Goal: Task Accomplishment & Management: Use online tool/utility

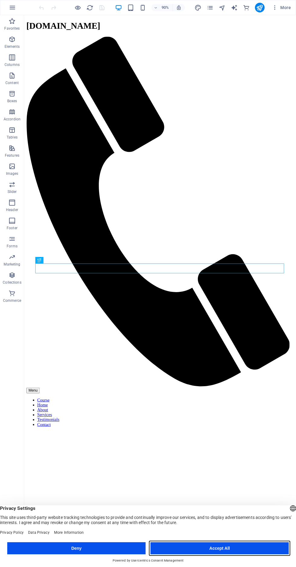
click at [236, 550] on button "Accept All" at bounding box center [220, 548] width 139 height 12
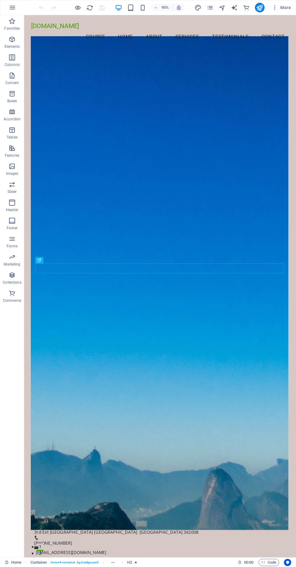
click at [204, 264] on figure at bounding box center [175, 312] width 286 height 549
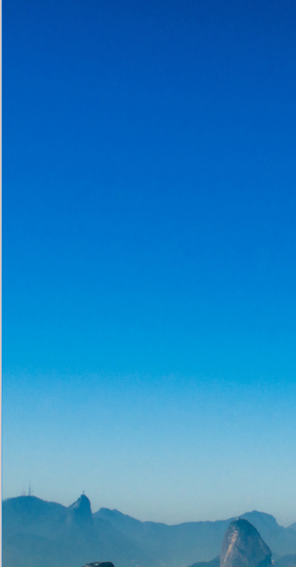
click at [64, 552] on div "Transform Your Learning Journey with Us" at bounding box center [143, 557] width 277 height 11
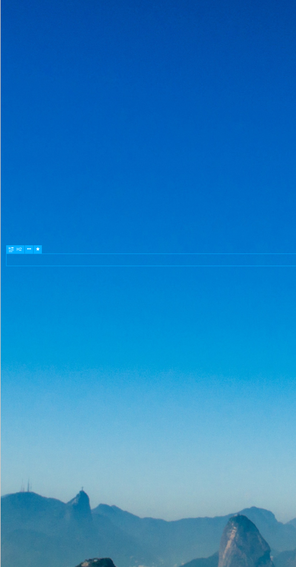
scroll to position [0, 0]
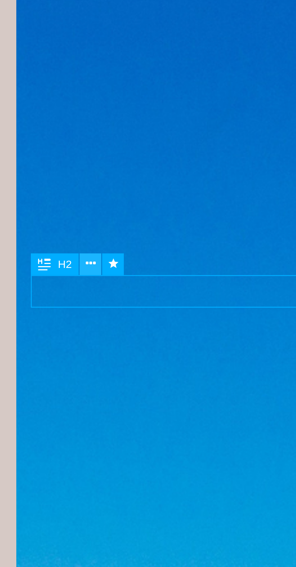
click at [54, 259] on icon at bounding box center [53, 260] width 3 height 6
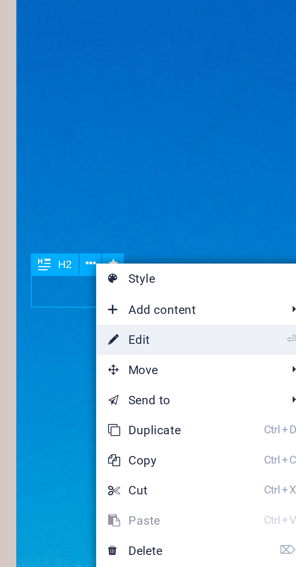
click at [74, 284] on link "⏎ Edit" at bounding box center [75, 282] width 41 height 9
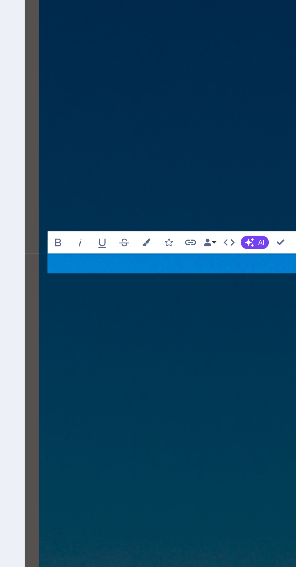
click at [81, 412] on h2 "Transform Your Learning Journey with Us" at bounding box center [175, 417] width 276 height 11
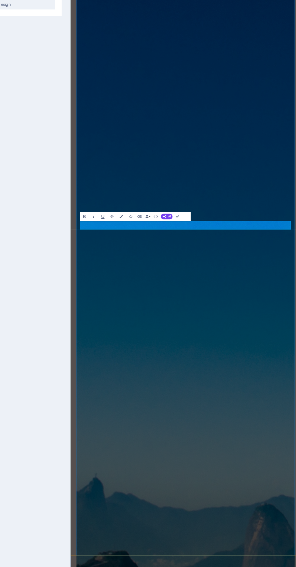
scroll to position [0, 0]
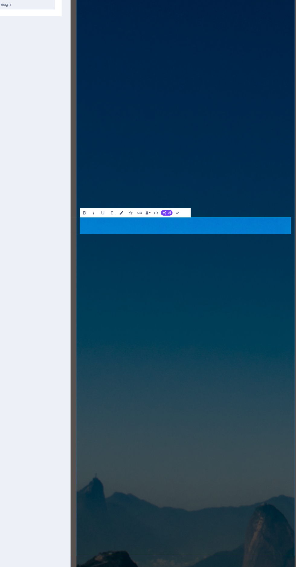
click at [167, 250] on icon "button" at bounding box center [167, 250] width 2 height 2
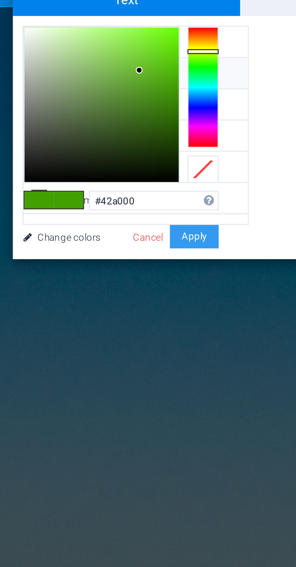
click at [214, 333] on button "Apply" at bounding box center [211, 336] width 15 height 7
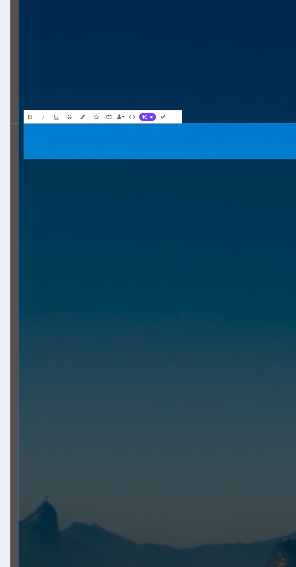
click at [140, 246] on icon "button" at bounding box center [141, 247] width 4 height 4
click at [140, 248] on icon "button" at bounding box center [141, 247] width 4 height 4
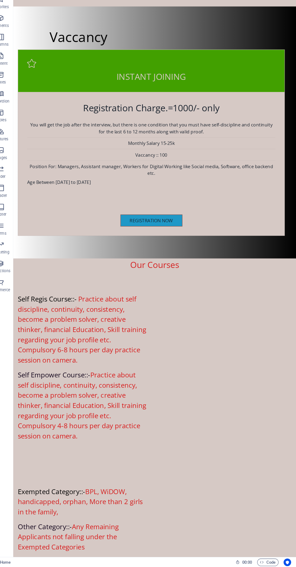
scroll to position [923, 0]
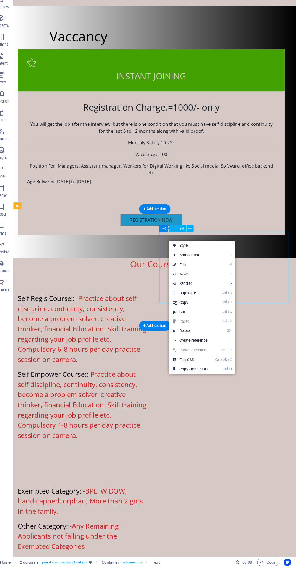
click at [283, 290] on div "Self Regis Course::- Practice about self discipline, continuity, consistency, b…" at bounding box center [164, 393] width 302 height 206
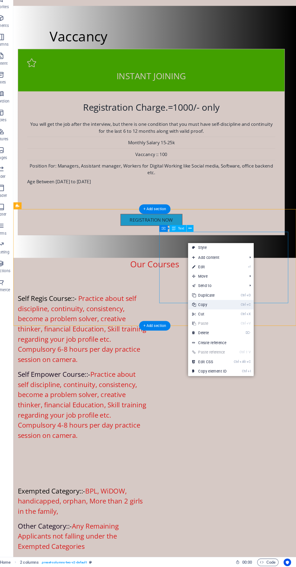
click at [211, 316] on link "Ctrl C Copy" at bounding box center [212, 314] width 41 height 9
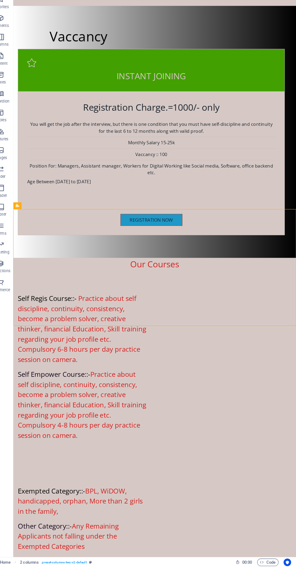
click at [111, 314] on div "Self Regis Course::- Practice about self discipline, continuity, consistency, b…" at bounding box center [87, 352] width 138 height 76
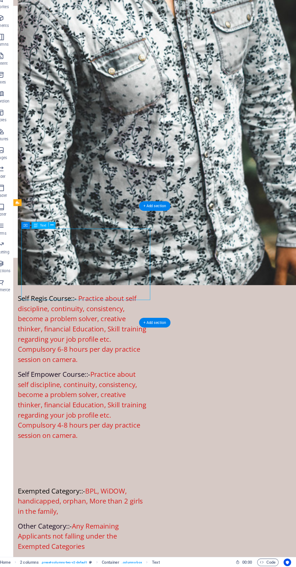
scroll to position [926, 0]
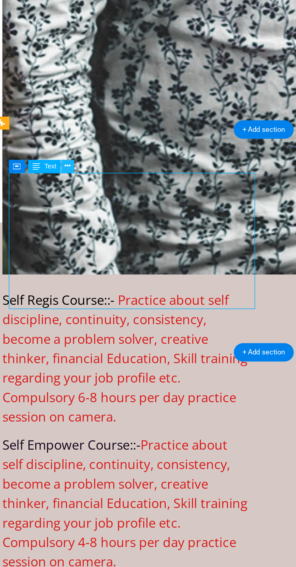
click at [60, 240] on button at bounding box center [61, 238] width 7 height 7
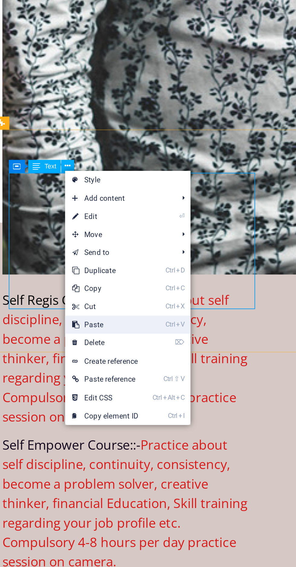
click at [77, 318] on link "Ctrl V Paste" at bounding box center [80, 318] width 41 height 9
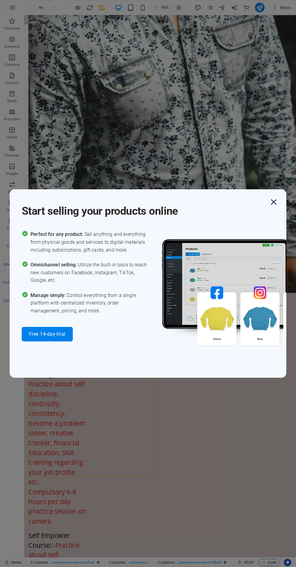
click at [273, 208] on icon "button" at bounding box center [274, 202] width 11 height 11
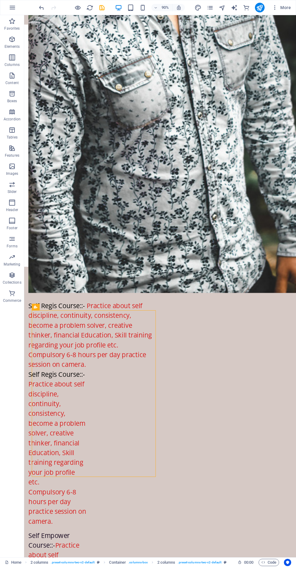
click at [45, 14] on div "90% More" at bounding box center [148, 7] width 296 height 15
click at [41, 13] on div "90% More" at bounding box center [148, 7] width 296 height 15
click at [43, 12] on div at bounding box center [72, 8] width 68 height 10
click at [38, 6] on icon "undo" at bounding box center [41, 7] width 7 height 7
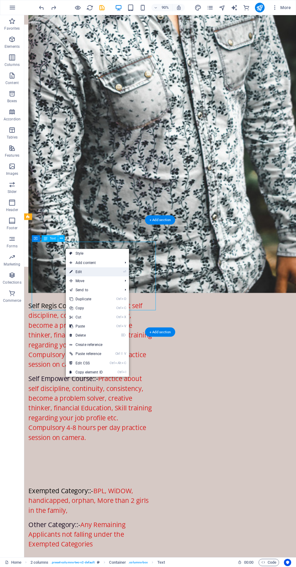
click at [93, 274] on link "⏎ Edit" at bounding box center [86, 271] width 41 height 9
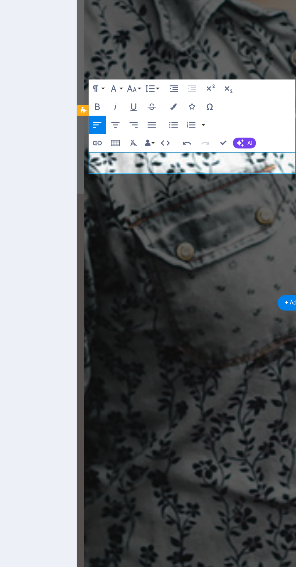
scroll to position [0, 2]
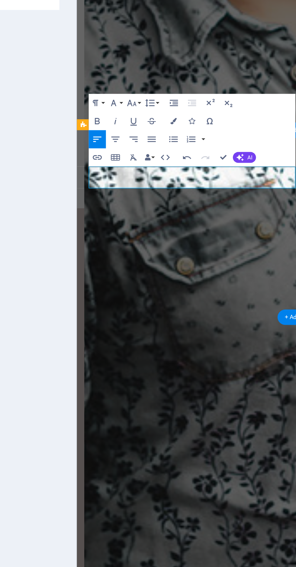
click at [172, 106] on div "[STREET_ADDRESS][PERSON_NAME][PERSON_NAME]" at bounding box center [151, 109] width 138 height 7
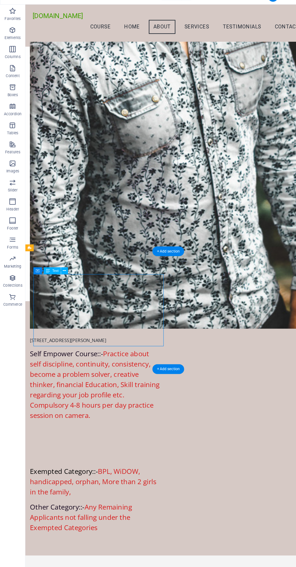
scroll to position [852, 0]
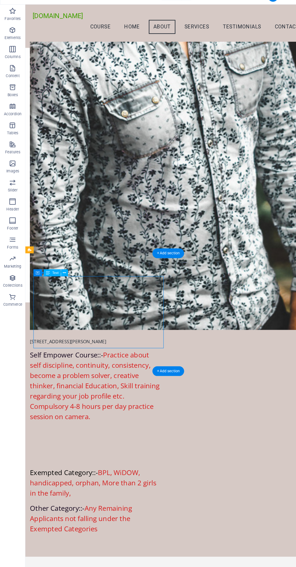
click at [168, 370] on div "Self Empower Course::- Practice about self discipline, continuity, consistency,…" at bounding box center [99, 408] width 138 height 76
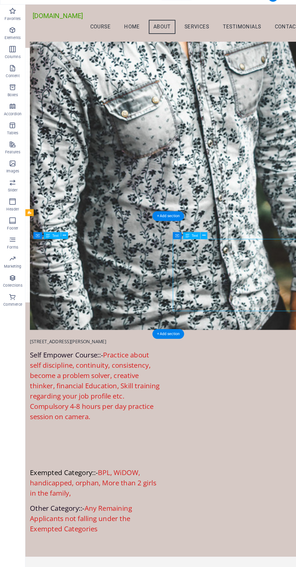
scroll to position [891, 0]
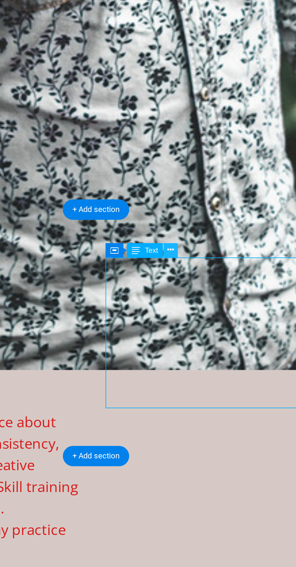
click at [196, 270] on button at bounding box center [194, 270] width 7 height 7
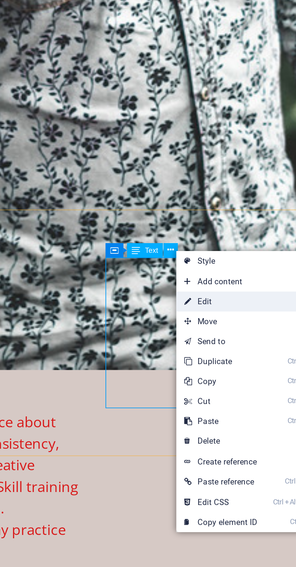
click at [219, 294] on link "⏎ Edit" at bounding box center [217, 293] width 41 height 9
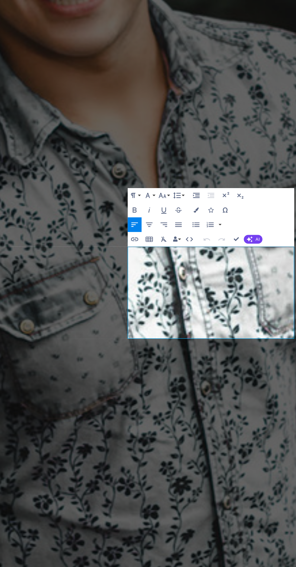
scroll to position [0, 0]
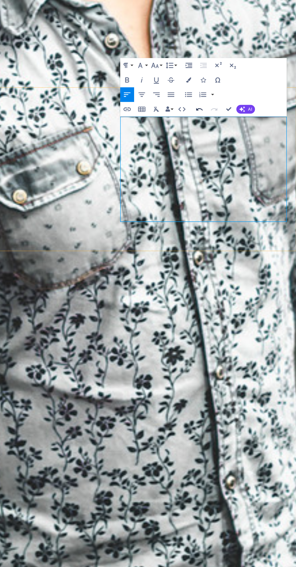
click at [252, 169] on icon "button" at bounding box center [252, 170] width 4 height 4
click at [75, 189] on p "Compulsory 4-8 hours per day practice session on camera." at bounding box center [6, 200] width 138 height 22
copy div "Self Empower Course::- Practice about self discipline, continuity, consistency,…"
click at [49, 122] on div "[STREET_ADDRESS][PERSON_NAME]" at bounding box center [6, 125] width 138 height 7
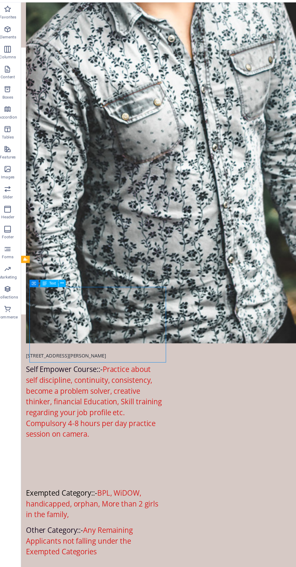
click at [104, 355] on div "[STREET_ADDRESS][PERSON_NAME]" at bounding box center [95, 358] width 138 height 7
click at [65, 331] on div "[STREET_ADDRESS][PERSON_NAME][PERSON_NAME] Self Empower Course::- Practice abou…" at bounding box center [172, 399] width 302 height 137
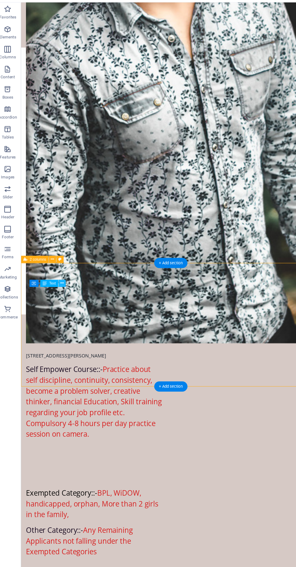
click at [65, 269] on button at bounding box center [61, 270] width 7 height 7
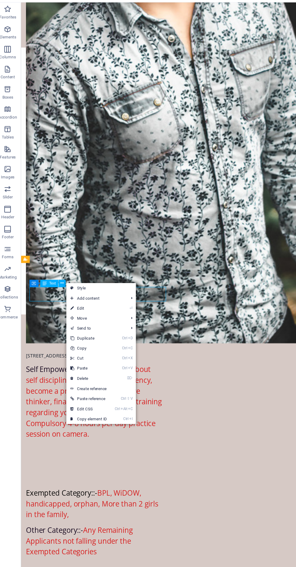
click at [118, 317] on div "Our Courses" at bounding box center [172, 324] width 302 height 14
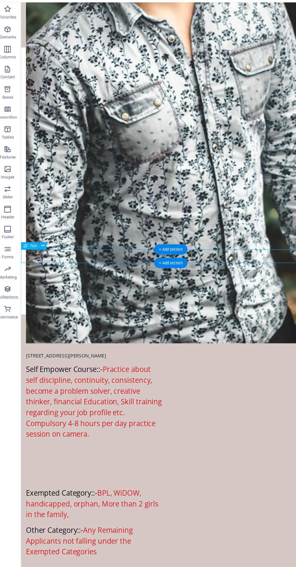
click at [120, 355] on div "[STREET_ADDRESS][PERSON_NAME]" at bounding box center [95, 358] width 138 height 7
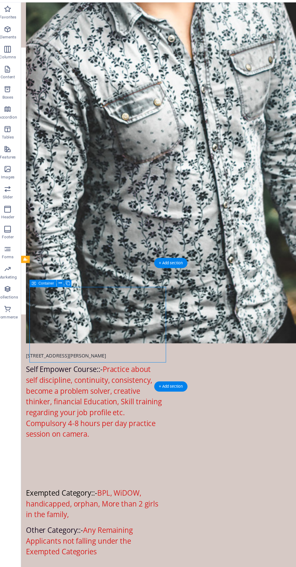
click at [164, 367] on div "Self Empower Course::- Practice about self discipline, continuity, consistency,…" at bounding box center [95, 405] width 138 height 76
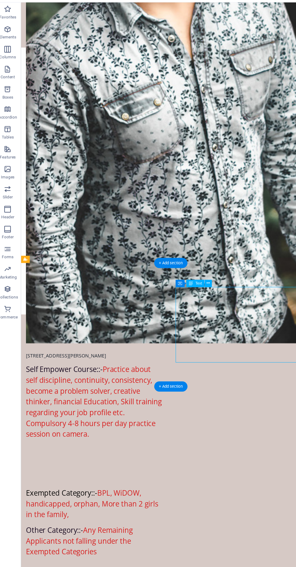
click at [119, 355] on div "[STREET_ADDRESS][PERSON_NAME]" at bounding box center [95, 358] width 138 height 7
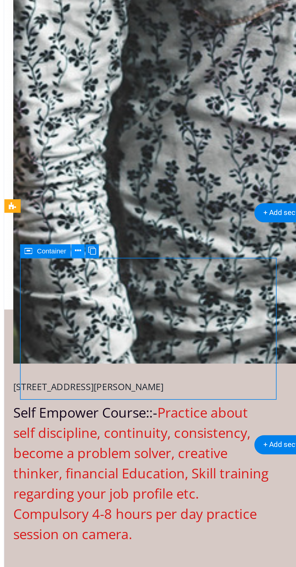
click at [59, 268] on icon at bounding box center [59, 270] width 3 height 6
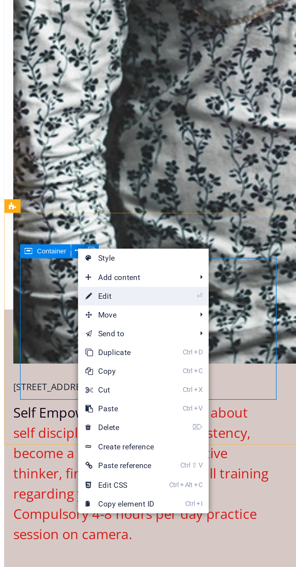
click at [80, 290] on link "⏎ Edit" at bounding box center [80, 291] width 41 height 9
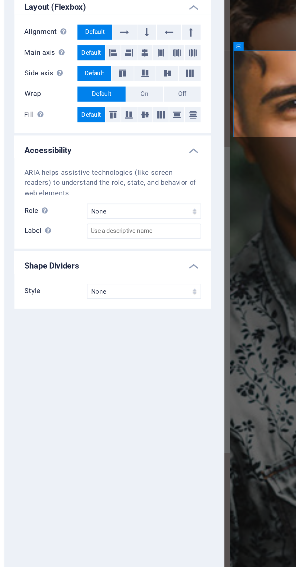
scroll to position [1217, 0]
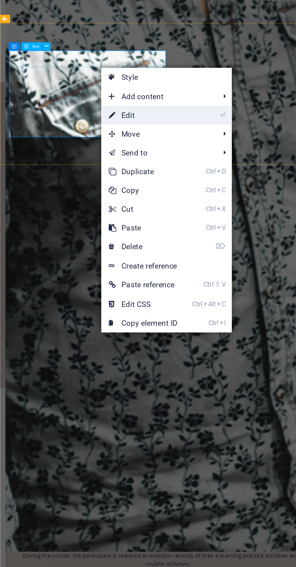
click at [196, 205] on link "⏎ Edit" at bounding box center [200, 204] width 41 height 9
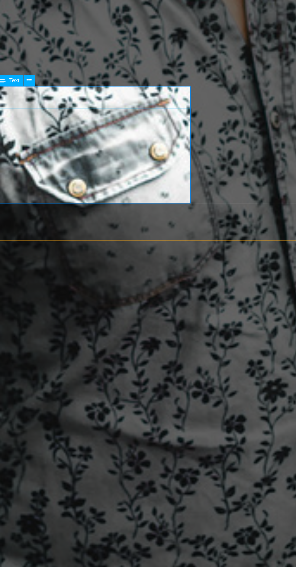
click at [67, 0] on div "[STREET_ADDRESS][PERSON_NAME]" at bounding box center [40, -1] width 138 height 7
click at [23, 0] on div "[STREET_ADDRESS][PERSON_NAME]" at bounding box center [40, -1] width 138 height 7
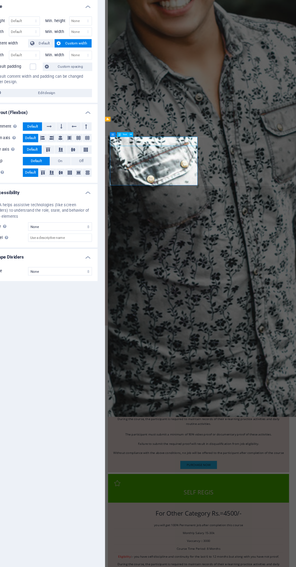
click at [145, 283] on div "[STREET_ADDRESS][PERSON_NAME][PERSON_NAME] Self Empower Course::- Practice abou…" at bounding box center [255, 351] width 301 height 137
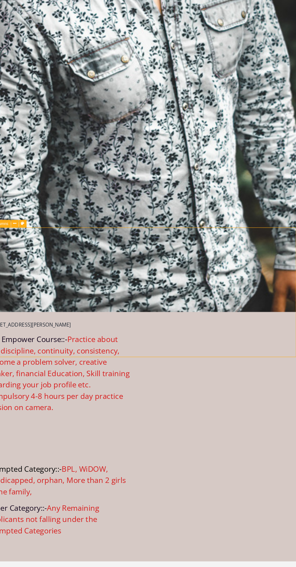
scroll to position [0, 0]
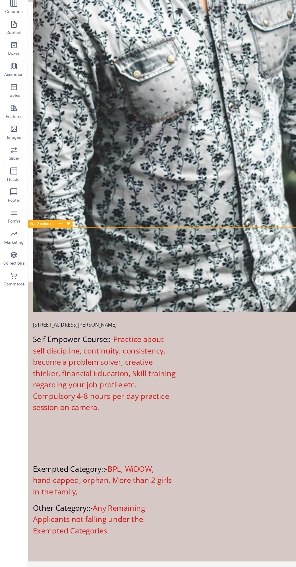
click at [115, 307] on div "[STREET_ADDRESS][PERSON_NAME]" at bounding box center [102, 310] width 138 height 7
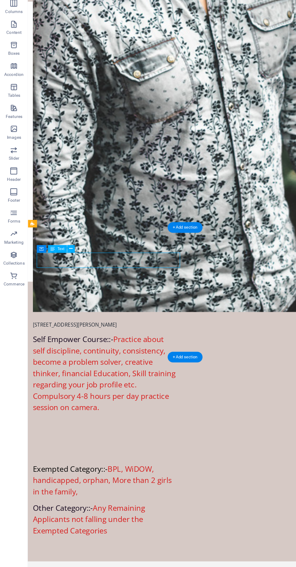
click at [73, 283] on div "[STREET_ADDRESS][PERSON_NAME][PERSON_NAME] Self Empower Course::- Practice abou…" at bounding box center [179, 351] width 302 height 137
click at [118, 307] on div "[STREET_ADDRESS][PERSON_NAME]" at bounding box center [102, 310] width 138 height 7
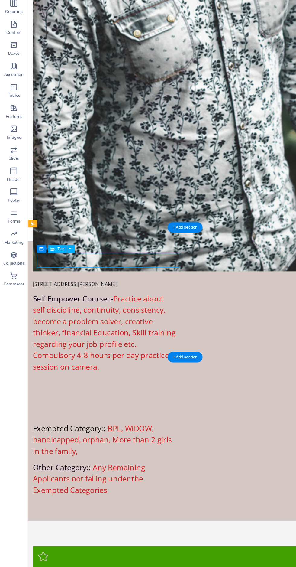
scroll to position [852, 0]
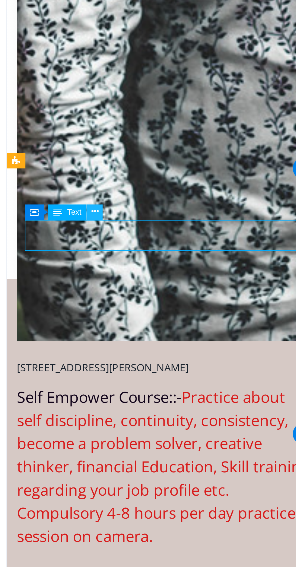
click at [64, 269] on button at bounding box center [61, 270] width 7 height 7
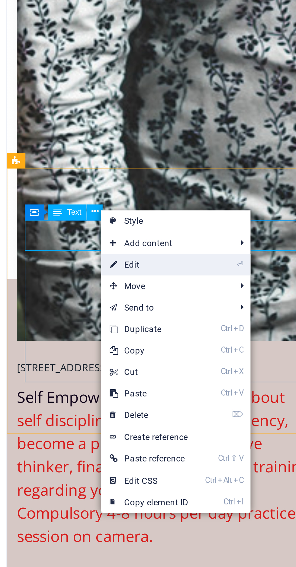
click at [82, 294] on link "⏎ Edit" at bounding box center [84, 292] width 41 height 9
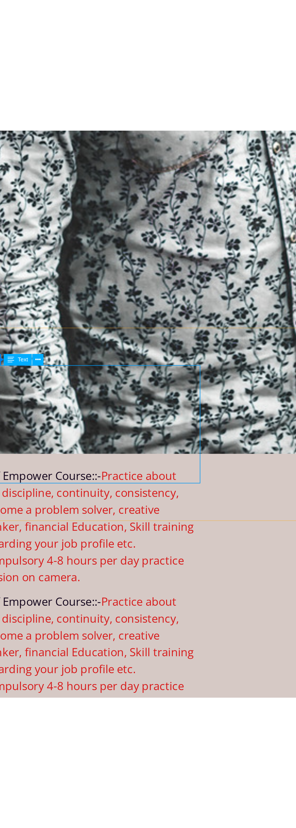
scroll to position [1017, 0]
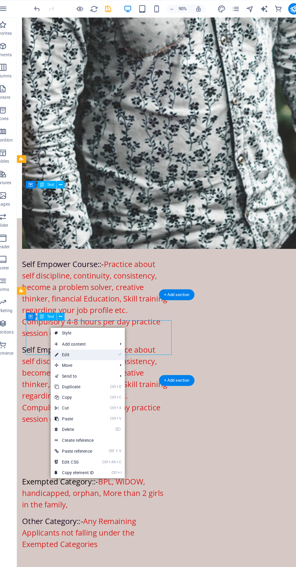
click at [92, 302] on link "⏎ Edit" at bounding box center [73, 301] width 41 height 9
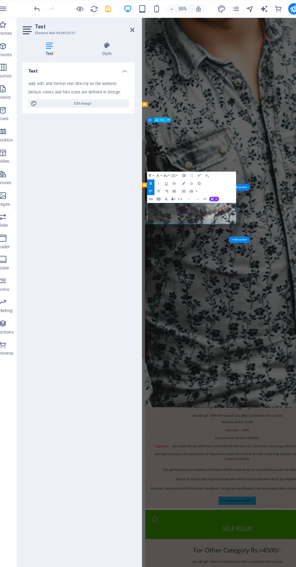
scroll to position [1343, 0]
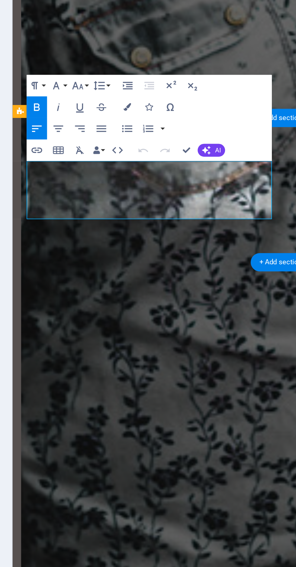
copy strong "Exempted Category::- BPL, WiDOW, handicapped, orphan, More than 2 girls in the …"
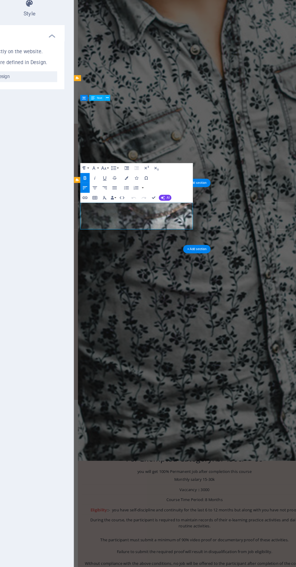
click at [217, 277] on div "Self Empower Course::- Practice about self discipline, continuity, consistency,…" at bounding box center [148, 315] width 138 height 76
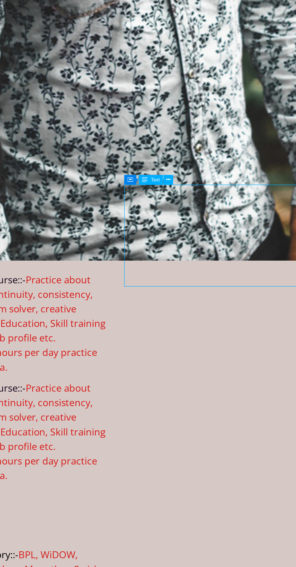
scroll to position [1020, 0]
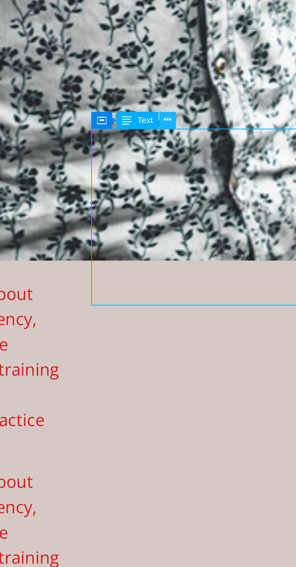
click at [194, 155] on icon at bounding box center [194, 155] width 3 height 6
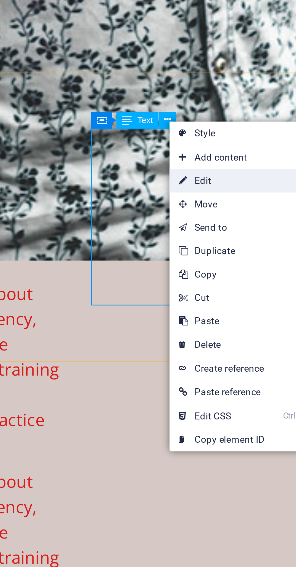
click at [217, 178] on link "⏎ Edit" at bounding box center [215, 178] width 41 height 9
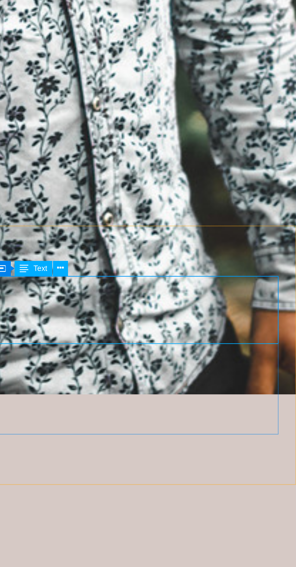
scroll to position [0, 0]
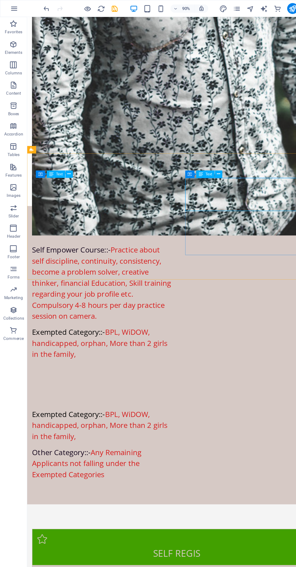
click at [136, 379] on div "Exempted Category::- BPL, WiDOW, handicapped, orphan, More than 2 girls in the …" at bounding box center [178, 438] width 302 height 119
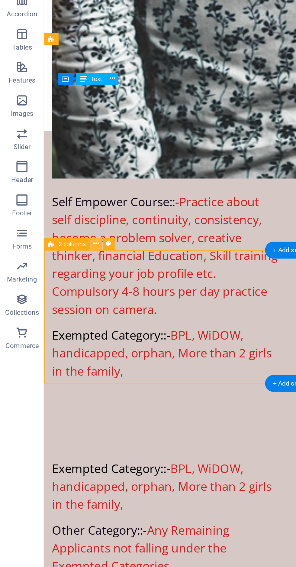
click at [50, 247] on button at bounding box center [52, 245] width 7 height 7
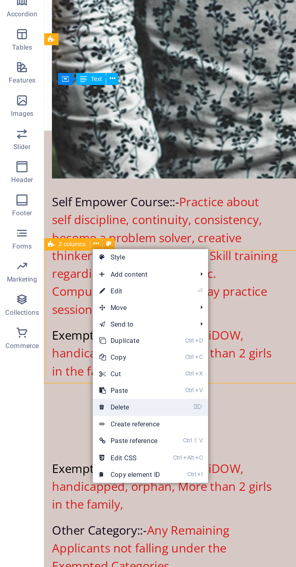
click at [75, 334] on link "⌦ Delete" at bounding box center [71, 334] width 41 height 9
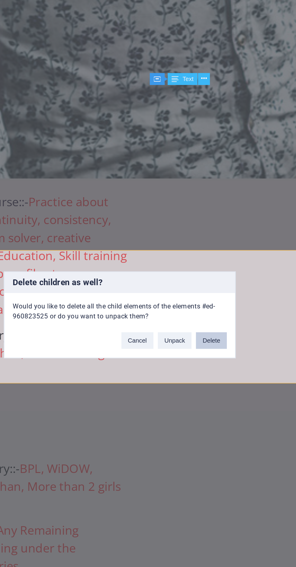
click at [198, 302] on button "Delete" at bounding box center [198, 297] width 17 height 9
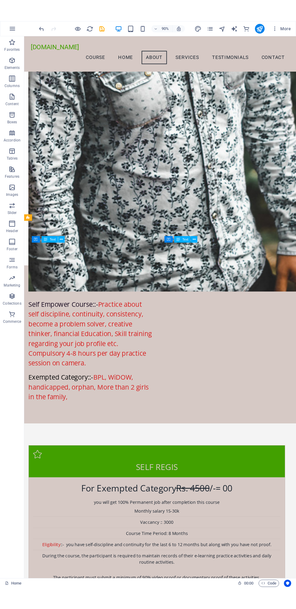
scroll to position [907, 0]
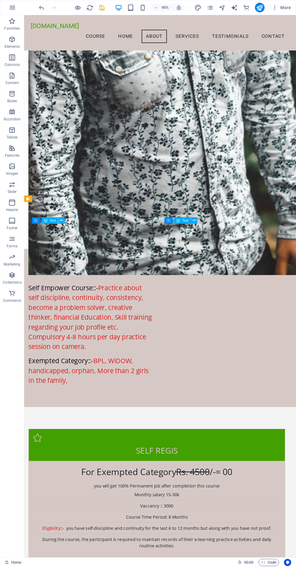
click at [167, 394] on div "Exempted Category::- BPL, WiDOW, handicapped, orphan, More than 2 girls in the …" at bounding box center [98, 410] width 138 height 33
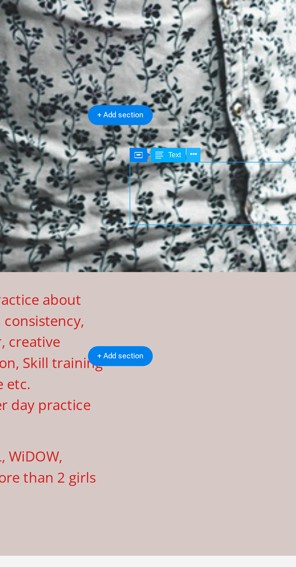
click at [196, 220] on icon at bounding box center [194, 221] width 3 height 6
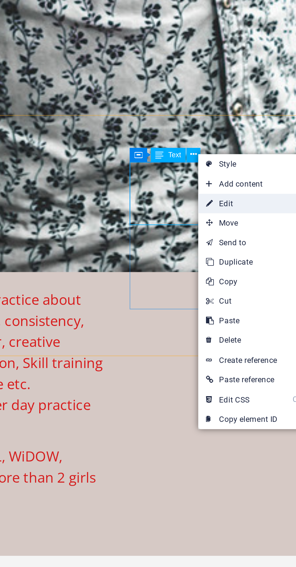
click at [221, 243] on link "⏎ Edit" at bounding box center [217, 243] width 41 height 9
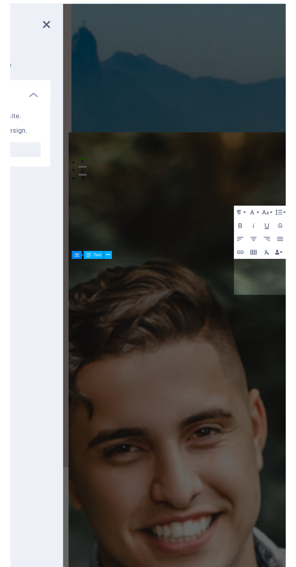
scroll to position [1272, 0]
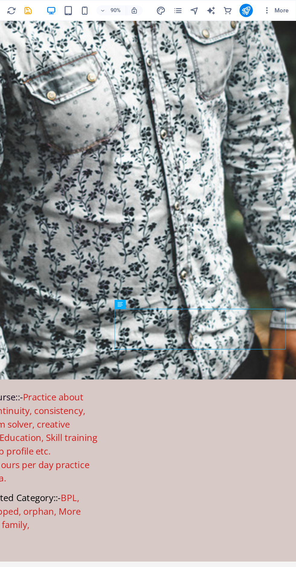
scroll to position [0, 0]
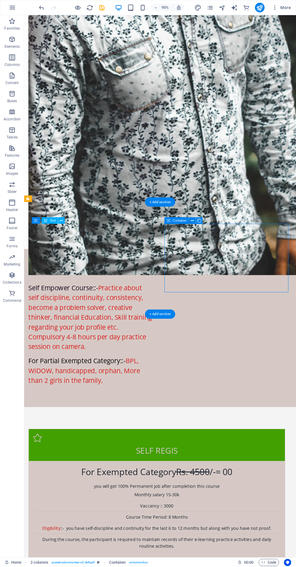
click at [119, 313] on div "Self Empower Course::- Practice about self discipline, continuity, consistency,…" at bounding box center [98, 351] width 138 height 76
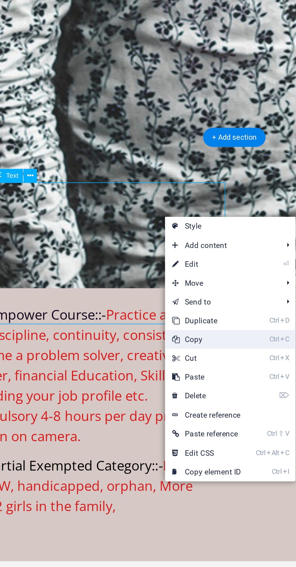
click at [145, 301] on link "Ctrl C Copy" at bounding box center [147, 299] width 41 height 9
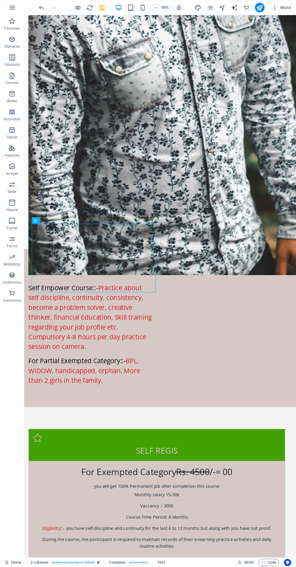
click at [167, 394] on div "For Partial Exempted Category::- BPL, WiDOW, handicapped, orphan, More than 2 g…" at bounding box center [98, 410] width 138 height 33
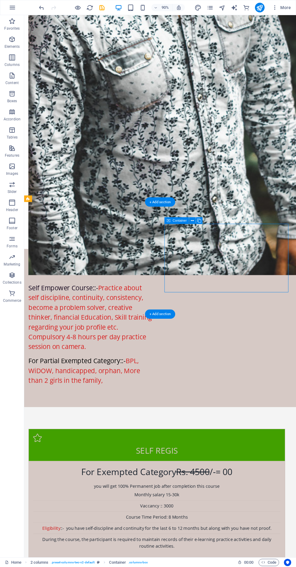
scroll to position [950, 0]
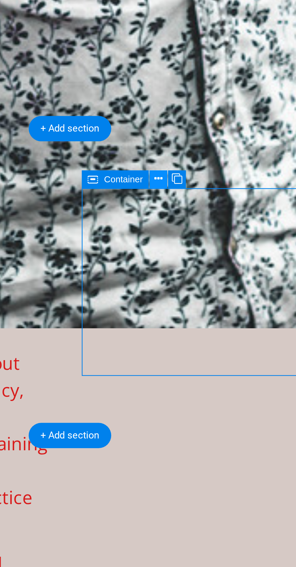
click at [194, 215] on icon at bounding box center [192, 217] width 3 height 6
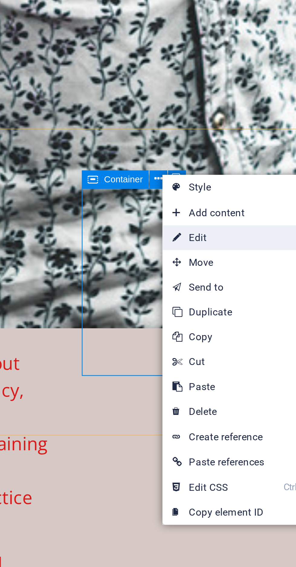
click at [217, 238] on link "⏎ Edit" at bounding box center [214, 238] width 41 height 9
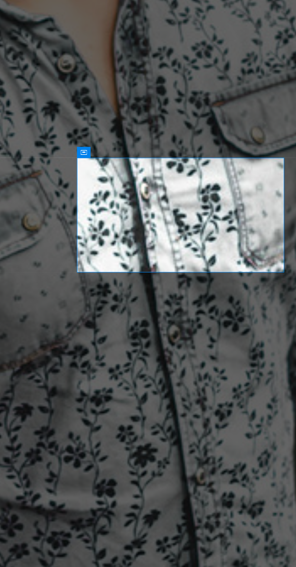
scroll to position [0, 0]
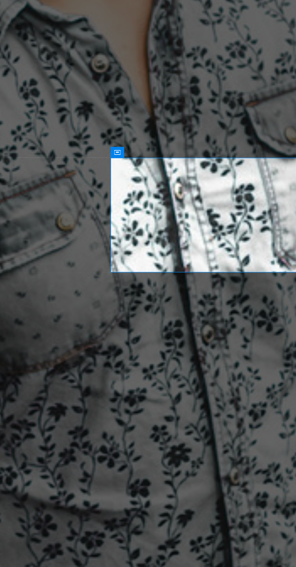
click at [234, 137] on icon at bounding box center [233, 139] width 2 height 4
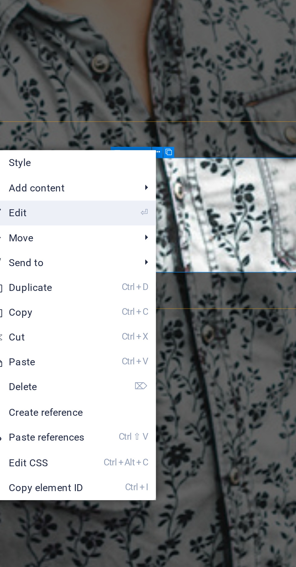
click at [193, 160] on link "⏎ Edit" at bounding box center [189, 160] width 41 height 9
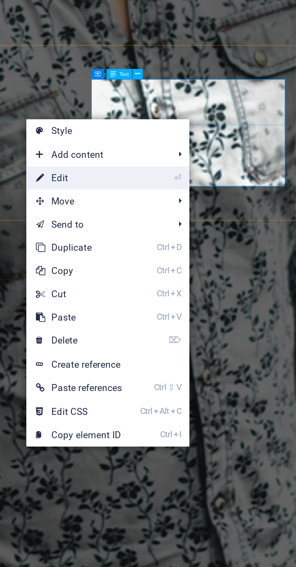
click at [208, 180] on link "⏎ Edit" at bounding box center [211, 179] width 41 height 9
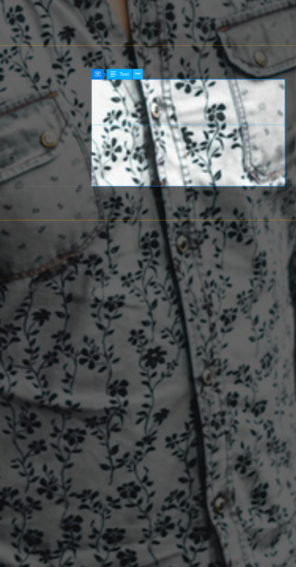
click at [234, 138] on icon at bounding box center [235, 139] width 2 height 4
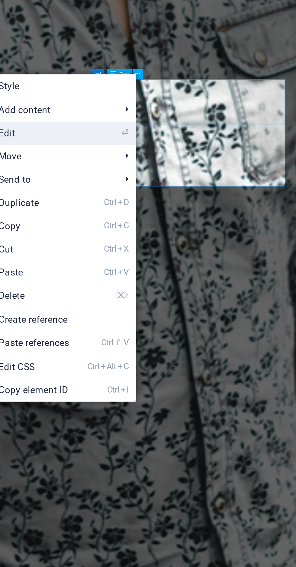
click at [215, 160] on li "⏎ Edit" at bounding box center [202, 161] width 64 height 9
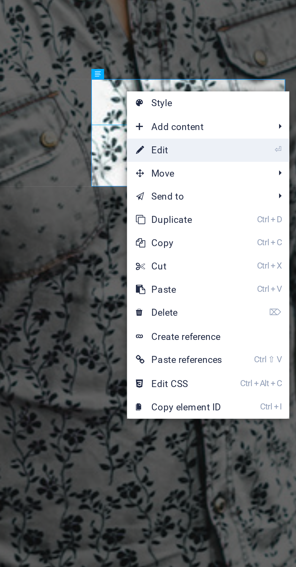
click at [246, 169] on link "⏎ Edit" at bounding box center [250, 168] width 41 height 9
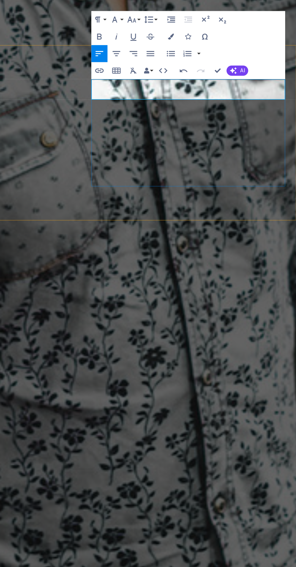
scroll to position [0, 1]
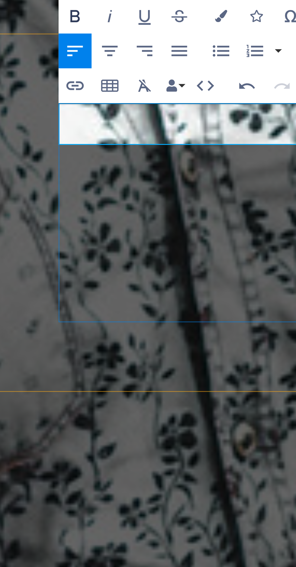
click at [218, 123] on icon "button" at bounding box center [219, 124] width 4 height 4
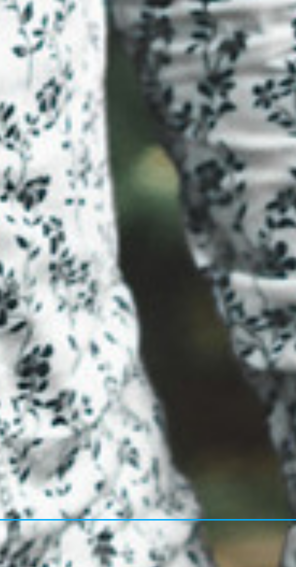
scroll to position [911, 0]
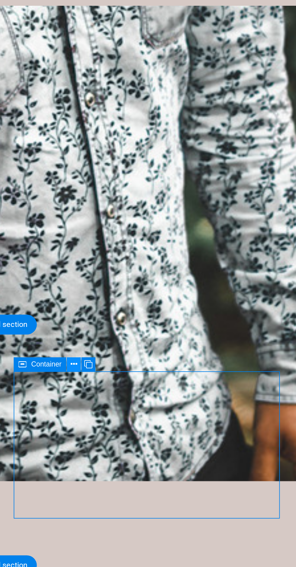
click at [191, 217] on icon at bounding box center [192, 217] width 3 height 6
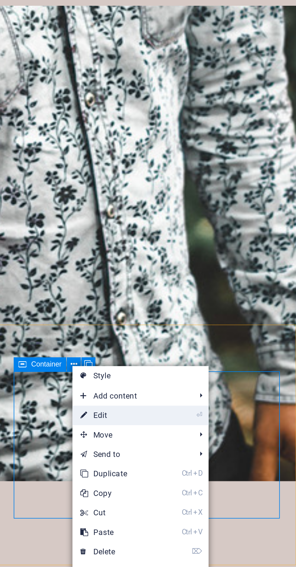
click at [217, 240] on link "⏎ Edit" at bounding box center [212, 241] width 41 height 9
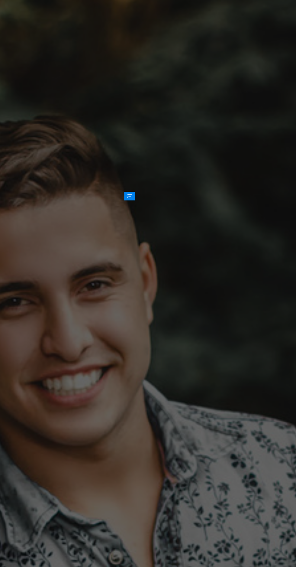
scroll to position [1276, 0]
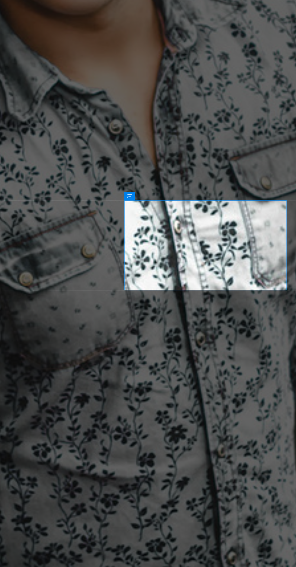
click at [220, 138] on div "Container" at bounding box center [218, 139] width 5 height 4
click at [230, 139] on div "Container" at bounding box center [223, 139] width 15 height 4
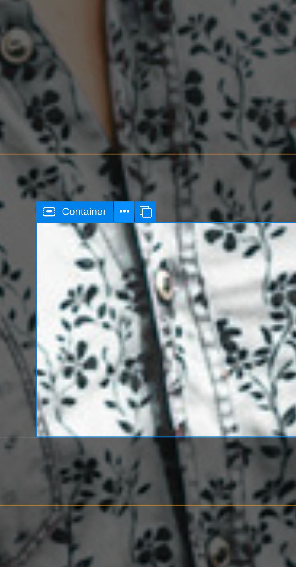
click at [234, 139] on icon at bounding box center [233, 139] width 2 height 4
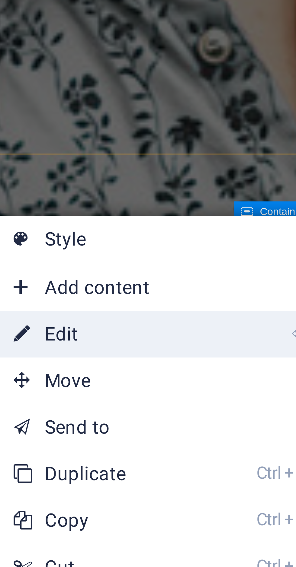
click at [185, 162] on link "⏎ Edit" at bounding box center [190, 162] width 41 height 9
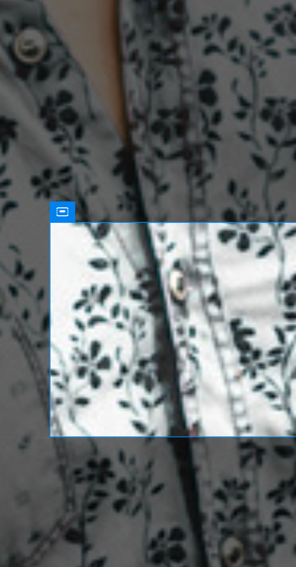
click at [218, 138] on icon at bounding box center [218, 139] width 2 height 4
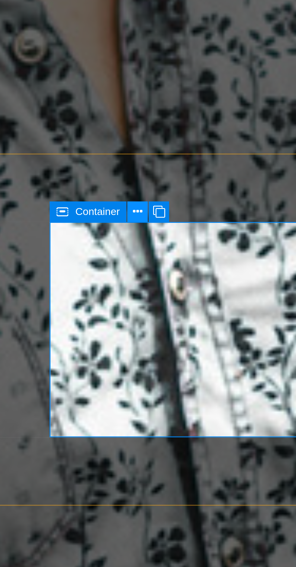
click at [232, 138] on icon at bounding box center [233, 139] width 2 height 4
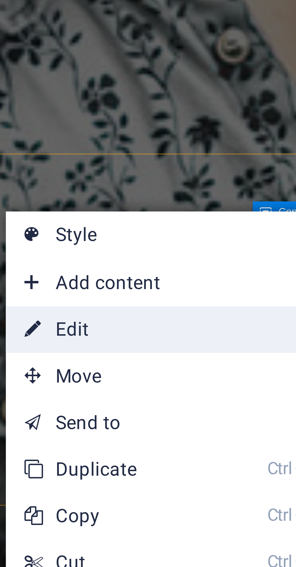
click at [173, 160] on icon at bounding box center [173, 161] width 3 height 9
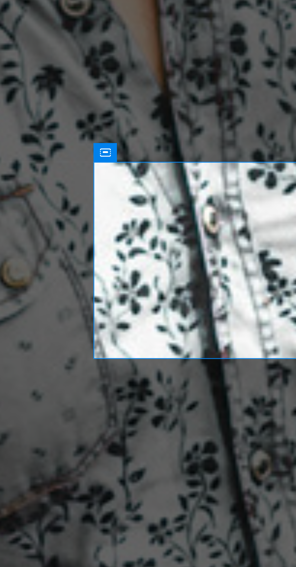
click at [219, 139] on icon at bounding box center [218, 139] width 2 height 4
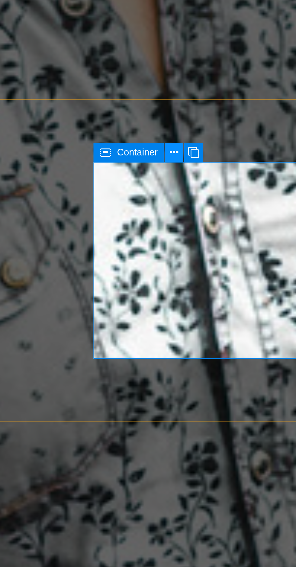
click at [232, 140] on button at bounding box center [233, 139] width 4 height 4
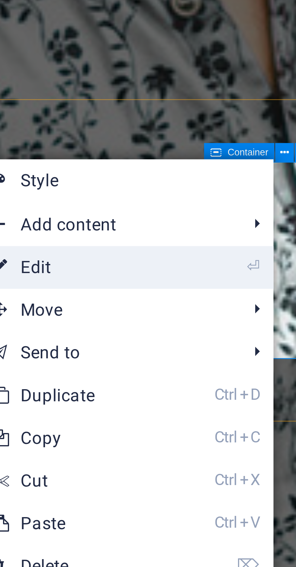
click at [187, 163] on link "⏎ Edit" at bounding box center [188, 163] width 41 height 9
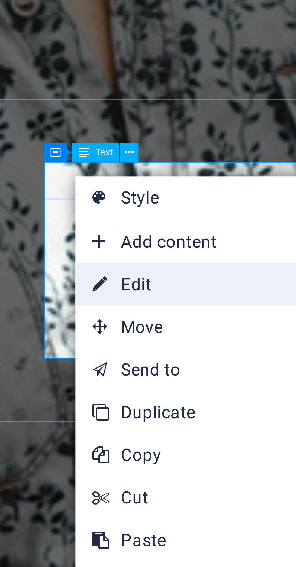
click at [240, 166] on link "⏎ Edit" at bounding box center [243, 166] width 41 height 9
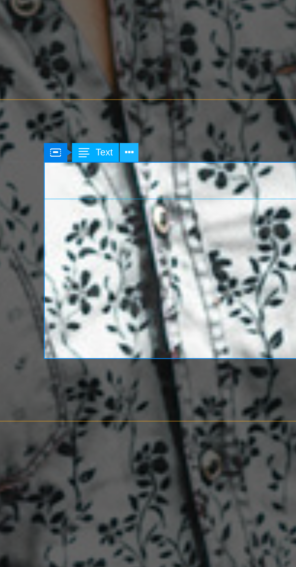
click at [234, 139] on icon at bounding box center [235, 139] width 2 height 4
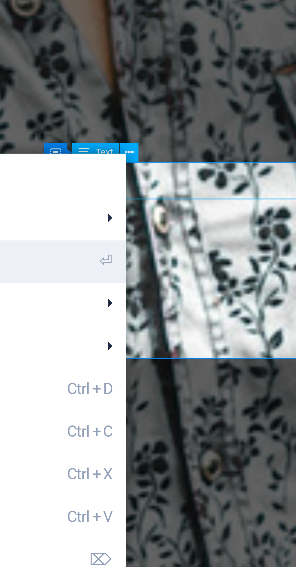
click at [219, 163] on li "⏎ Edit" at bounding box center [202, 162] width 64 height 9
click at [221, 163] on li "⏎ Edit" at bounding box center [202, 162] width 64 height 9
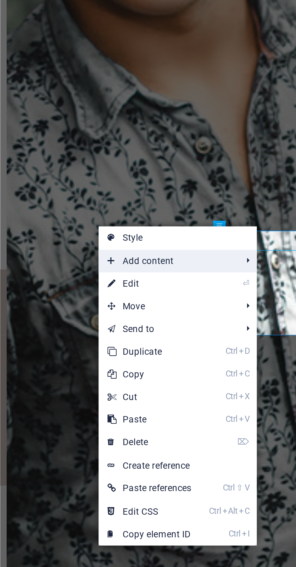
click at [225, 153] on li "Add content Ctrl 1 Headline Ctrl 2 Text Ctrl 3 Image Ctrl 4 Container Ctrl 5 Sp…" at bounding box center [202, 153] width 64 height 9
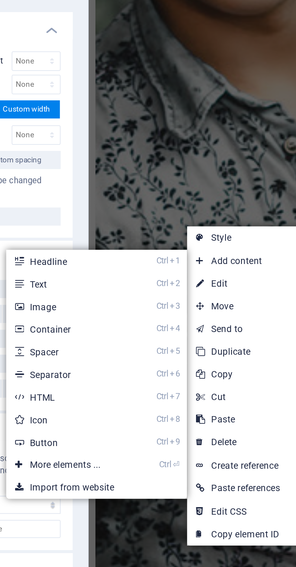
click at [221, 174] on div "Our Courses" at bounding box center [239, 181] width 301 height 14
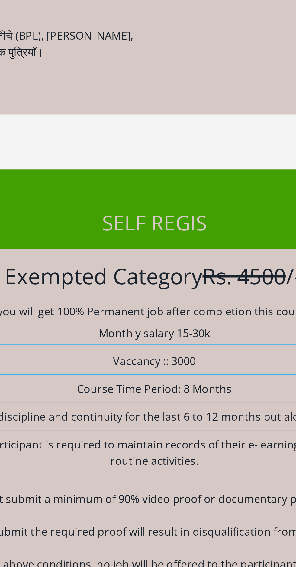
scroll to position [950, 0]
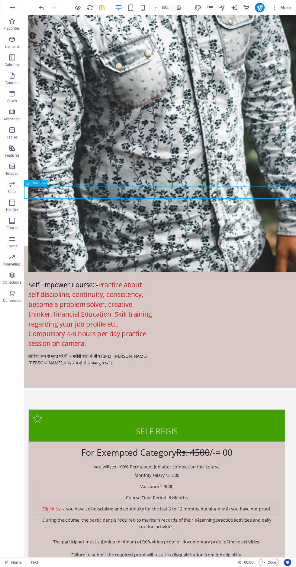
click at [113, 309] on div "Self Empower Course::- Practice about self discipline, continuity, consistency,…" at bounding box center [98, 347] width 138 height 76
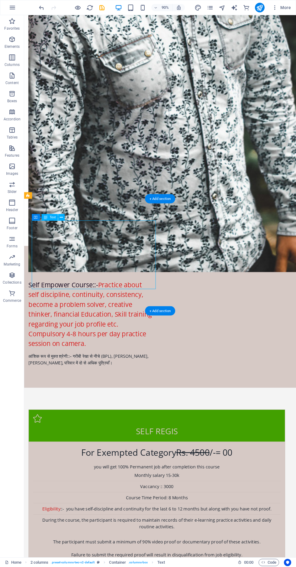
scroll to position [955, 0]
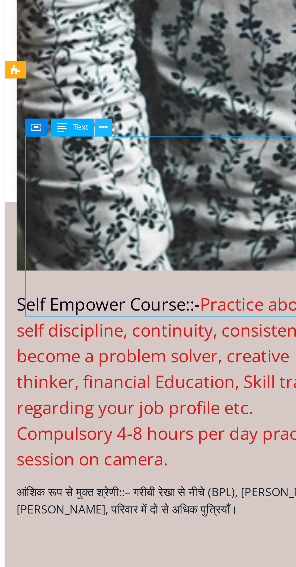
click at [60, 212] on button at bounding box center [61, 213] width 7 height 7
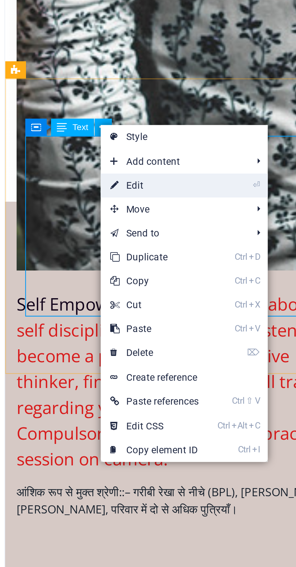
click at [80, 236] on link "⏎ Edit" at bounding box center [80, 235] width 41 height 9
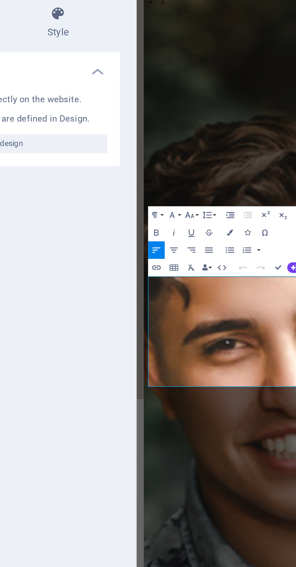
scroll to position [1280, 0]
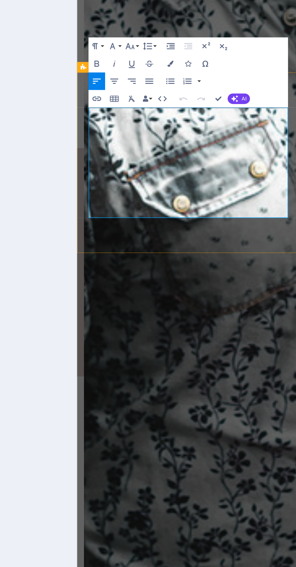
copy div "Self Empower Course::- Practice about self discipline, continuity, consistency,…"
click at [90, 73] on span "Self Empower Course::-" at bounding box center [120, 78] width 77 height 10
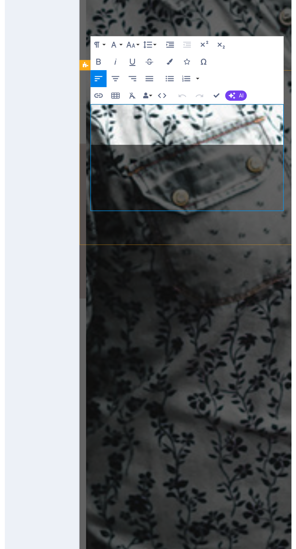
scroll to position [0, 1]
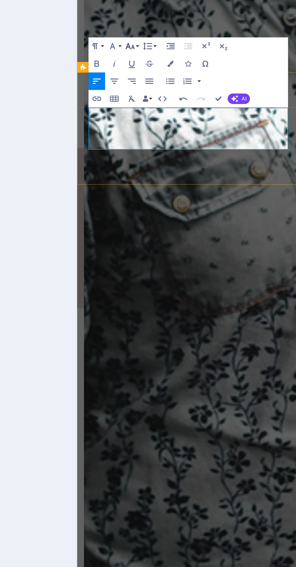
click at [153, 115] on button "Font Size" at bounding box center [151, 115] width 6 height 7
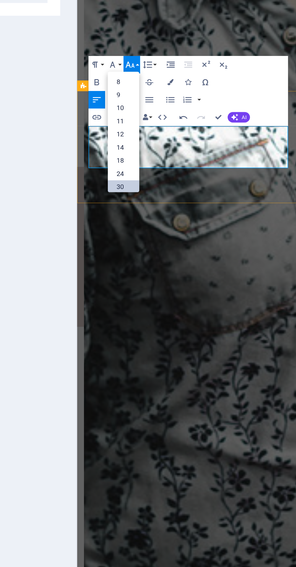
click at [147, 161] on link "30" at bounding box center [148, 161] width 12 height 5
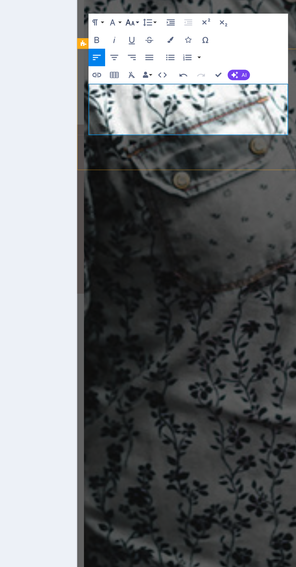
click at [151, 115] on icon "button" at bounding box center [151, 115] width 4 height 4
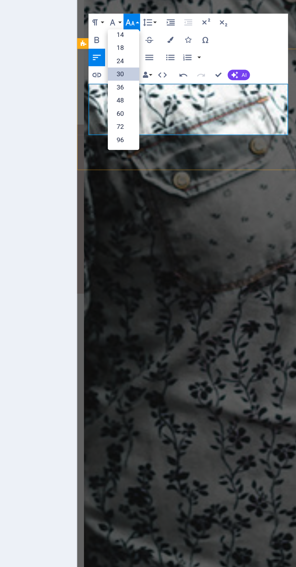
scroll to position [49, 0]
click at [151, 155] on link "72" at bounding box center [148, 154] width 12 height 5
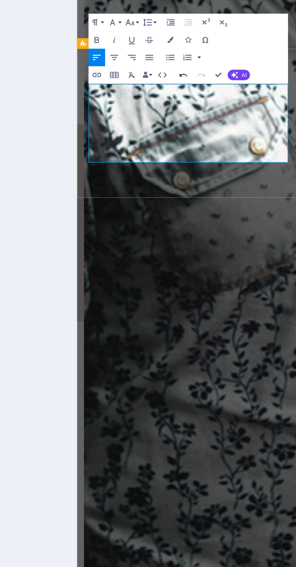
click at [171, 135] on icon "button" at bounding box center [171, 135] width 4 height 4
click at [172, 135] on icon "button" at bounding box center [171, 135] width 4 height 4
click at [171, 135] on icon "button" at bounding box center [171, 135] width 4 height 4
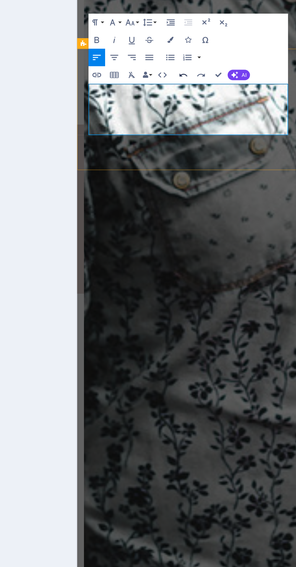
click at [171, 135] on icon "button" at bounding box center [171, 135] width 4 height 4
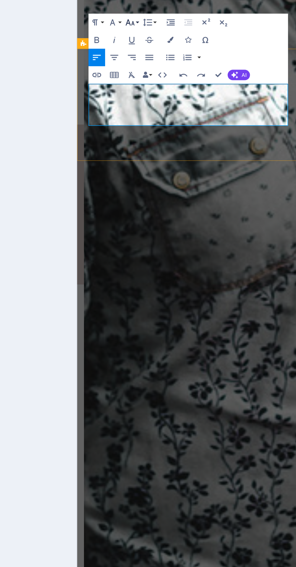
click at [154, 115] on button "Font Size" at bounding box center [151, 115] width 6 height 7
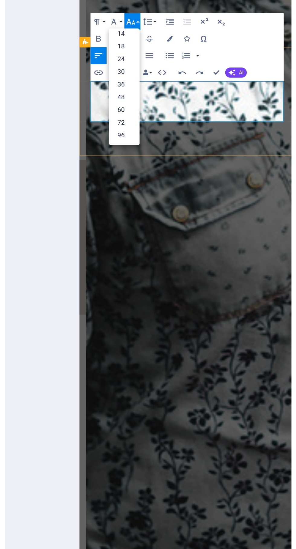
scroll to position [1280, 0]
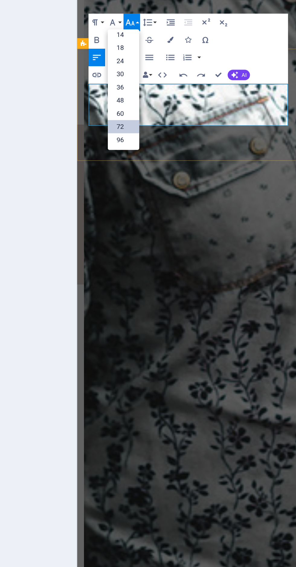
click at [150, 153] on link "72" at bounding box center [148, 154] width 12 height 5
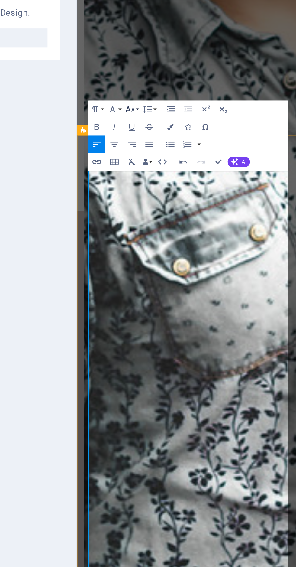
click at [154, 115] on button "Font Size" at bounding box center [151, 115] width 6 height 7
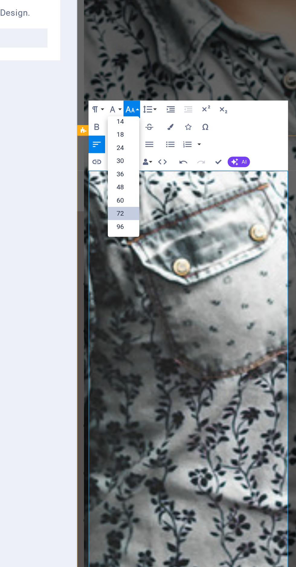
scroll to position [49, 0]
click at [152, 143] on link "48" at bounding box center [148, 144] width 12 height 5
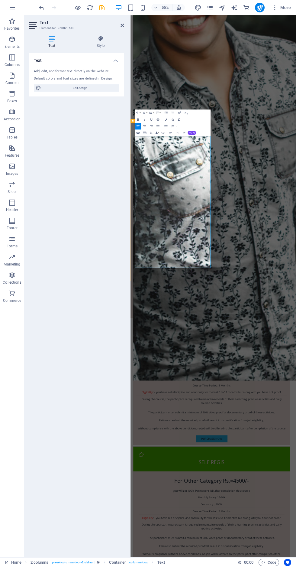
scroll to position [1285, 0]
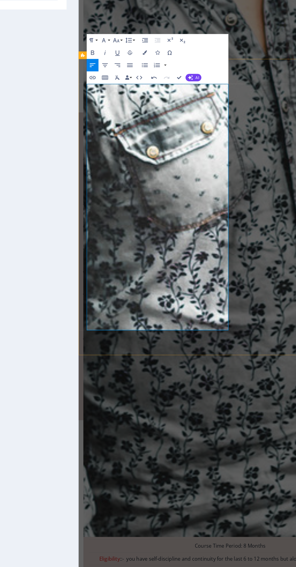
click at [221, 366] on div "आंशिक रूप से मुक्त श्रेणी ::– गरीबी रेखा से नीचे (BPL), [PERSON_NAME], [PERSON_…" at bounding box center [152, 373] width 138 height 15
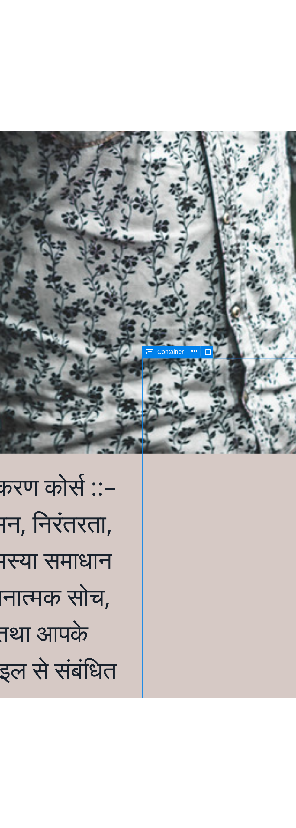
scroll to position [919, 0]
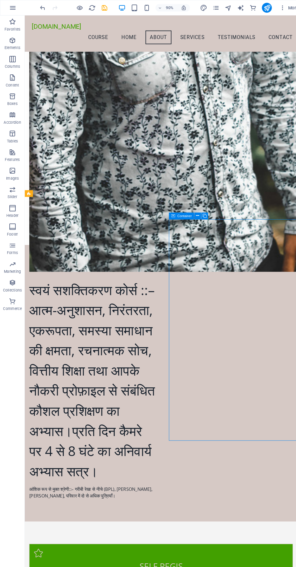
click at [132, 343] on div "स्वयं सशक्तिकरण कोर्स ::– आत्म-अनुशासन, निरंतरता, एकरूपता, समस्या समाधान की क्ष…" at bounding box center [99, 411] width 138 height 218
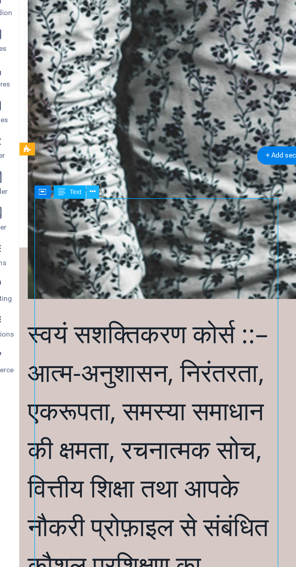
click at [63, 211] on icon at bounding box center [61, 211] width 3 height 6
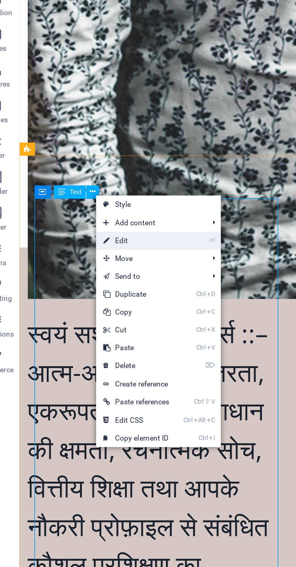
click at [87, 236] on link "⏎ Edit" at bounding box center [83, 234] width 41 height 9
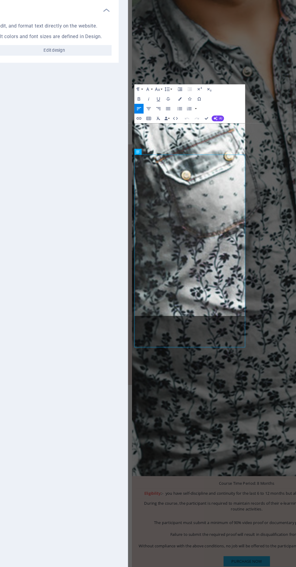
scroll to position [1243, 0]
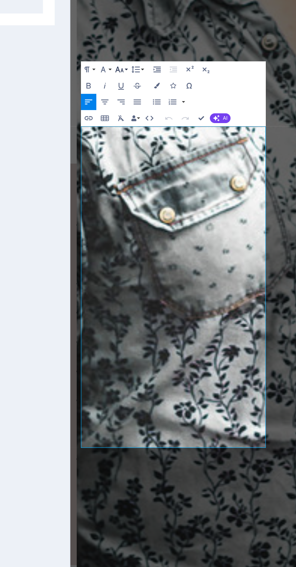
click at [154, 114] on button "Font Size" at bounding box center [151, 114] width 6 height 7
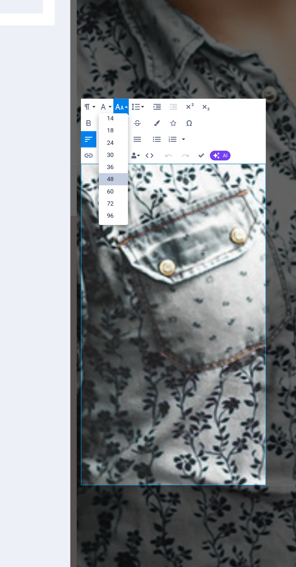
scroll to position [1281, 0]
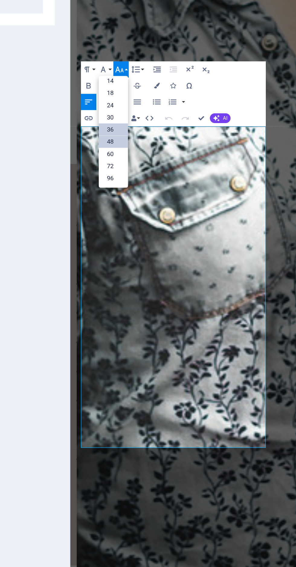
click at [151, 141] on link "36" at bounding box center [148, 139] width 12 height 5
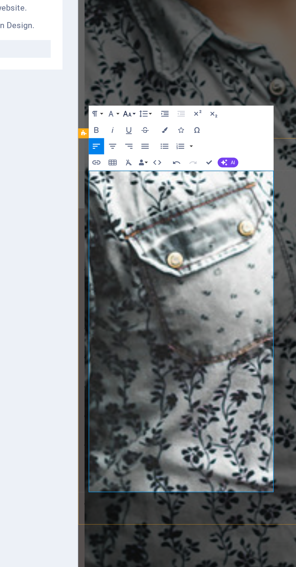
click at [153, 113] on button "Font Size" at bounding box center [151, 114] width 6 height 7
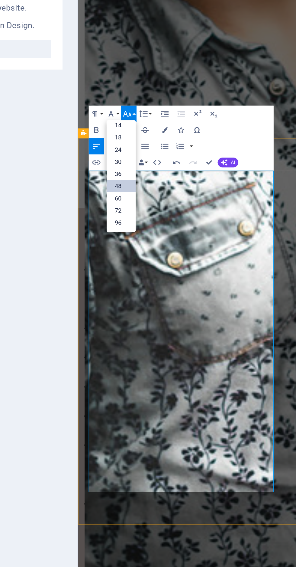
scroll to position [49, 0]
click at [152, 139] on link "36" at bounding box center [148, 139] width 12 height 5
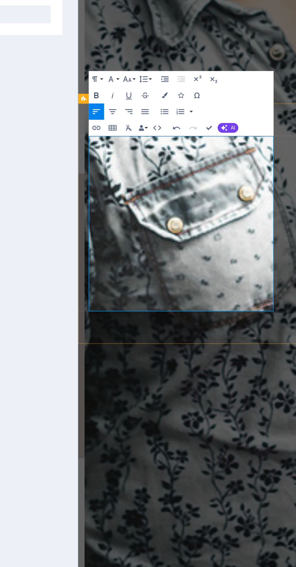
click at [139, 121] on icon "button" at bounding box center [138, 121] width 2 height 2
click at [193, 181] on p "स्वयं सशक्तिकरण कोर्स ::– आत्म-अनुशासन, निरंतरता, एकरूपता, समस्या समाधान की क्ष…" at bounding box center [152, 191] width 138 height 131
click at [187, 153] on strong "स्वयं सशक्तिकरण कोर्स ::– आत्म-अनुशासन, निरंतरता, एकरूपता, समस्या समाधान की क्ष…" at bounding box center [152, 190] width 138 height 129
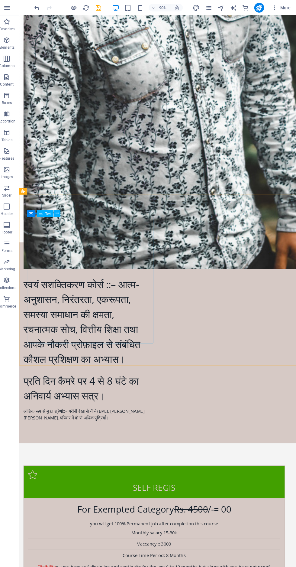
scroll to position [0, 0]
click at [238, 276] on div "स्वयं सशक्तिकरण कोर्स ::– आत्म-अनुशासन, निरंतरता, एकरूपता, समस्या समाधान की क्ष…" at bounding box center [170, 379] width 302 height 206
click at [162, 443] on div "आंशिक रूप से मुक्त श्रेणी ::– गरीबी रेखा से नीचे (BPL), [PERSON_NAME], [PERSON_…" at bounding box center [93, 450] width 138 height 15
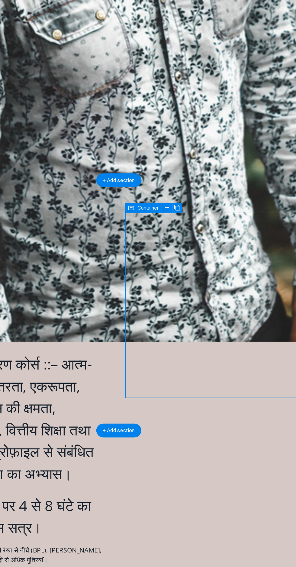
scroll to position [960, 0]
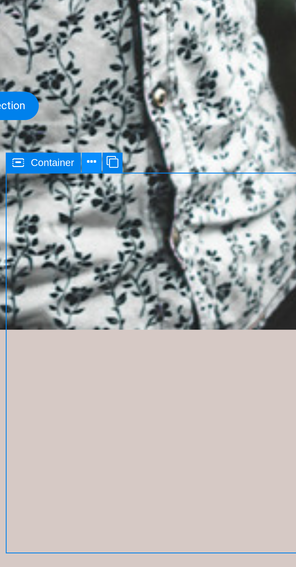
click at [193, 210] on icon at bounding box center [192, 209] width 3 height 6
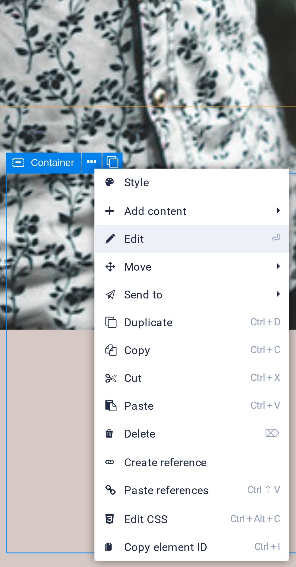
click at [212, 233] on link "⏎ Edit" at bounding box center [214, 233] width 41 height 9
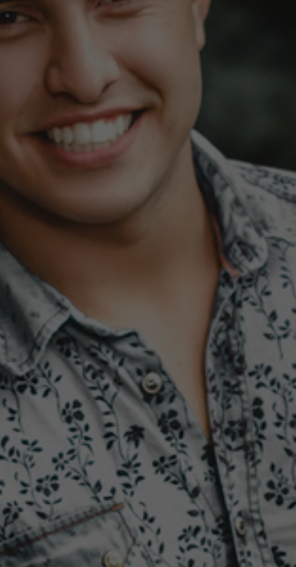
scroll to position [1286, 0]
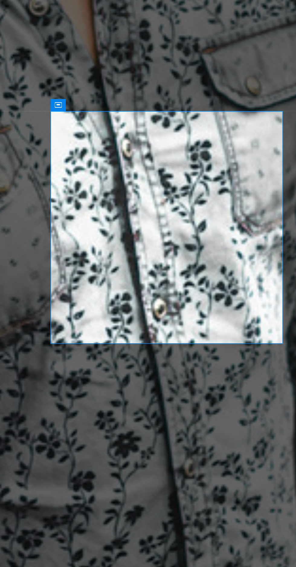
click at [0, 0] on span "Container" at bounding box center [0, 0] width 0 height 0
click at [235, 133] on div "Container" at bounding box center [228, 133] width 25 height 4
click at [236, 134] on button at bounding box center [238, 133] width 4 height 4
click at [234, 133] on icon at bounding box center [233, 134] width 2 height 4
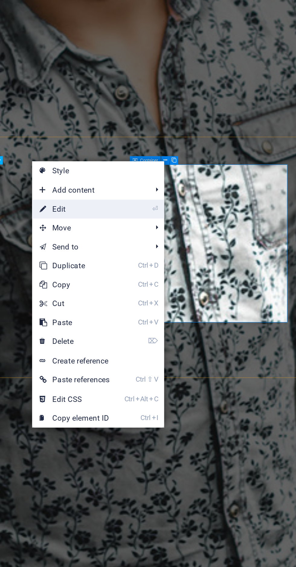
click at [183, 156] on link "⏎ Edit" at bounding box center [189, 156] width 41 height 9
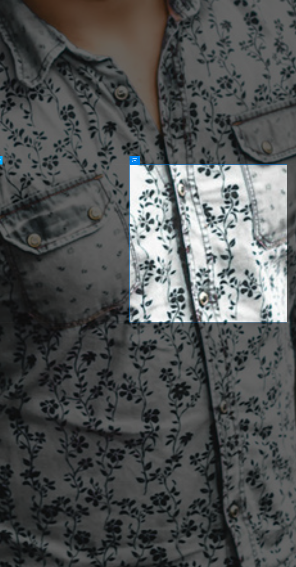
click at [94, 341] on div "आंशिक रूप से मुक्त श्रेणी ::– गरीबी रेखा से नीचे (BPL), [PERSON_NAME], [PERSON_…" at bounding box center [25, 348] width 138 height 15
click at [234, 133] on icon at bounding box center [235, 134] width 2 height 4
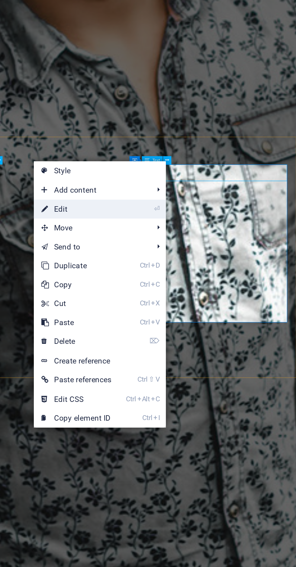
click at [190, 158] on link "⏎ Edit" at bounding box center [190, 156] width 41 height 9
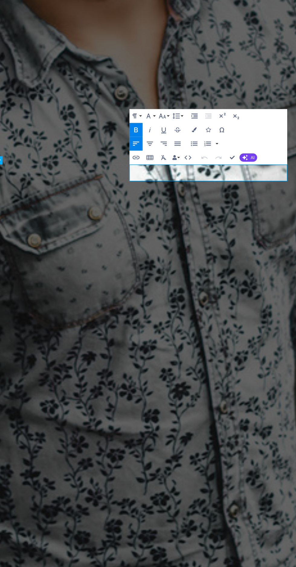
scroll to position [0, 0]
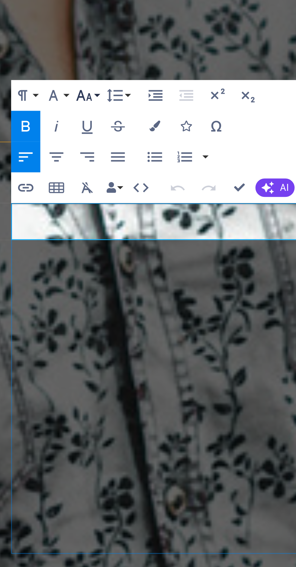
click at [235, 112] on button "Font Size" at bounding box center [233, 112] width 6 height 7
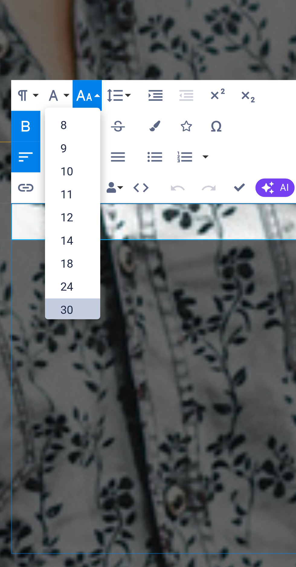
click at [230, 158] on link "30" at bounding box center [230, 158] width 12 height 5
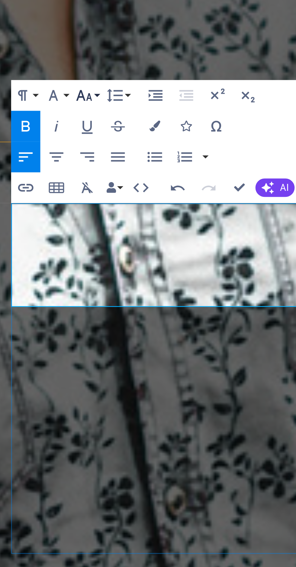
click at [235, 112] on button "Font Size" at bounding box center [233, 112] width 6 height 7
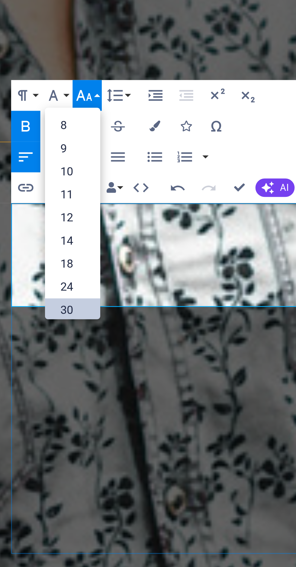
scroll to position [49, 0]
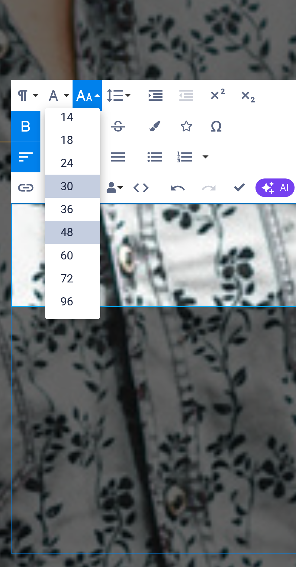
click at [232, 141] on link "48" at bounding box center [230, 141] width 12 height 5
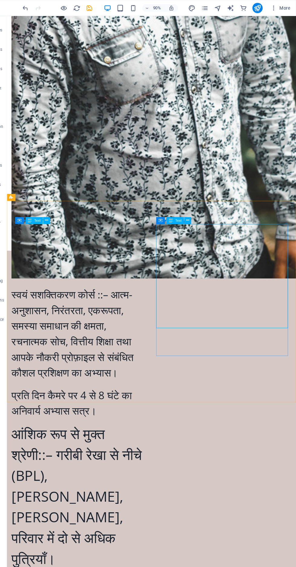
scroll to position [0, 0]
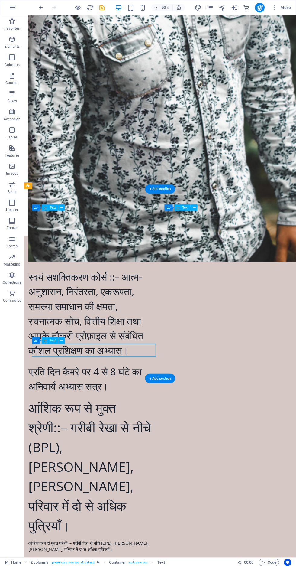
scroll to position [966, 0]
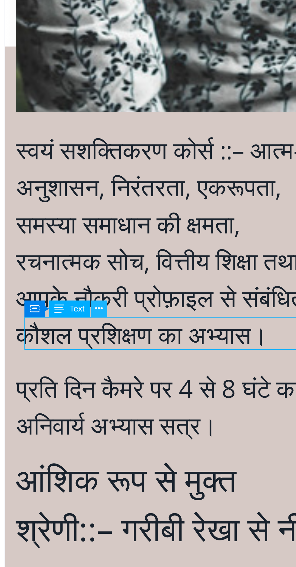
click at [61, 336] on icon at bounding box center [61, 336] width 3 height 6
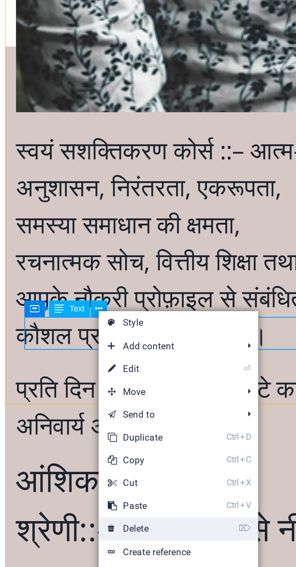
click at [83, 421] on link "⌦ Delete" at bounding box center [81, 423] width 41 height 9
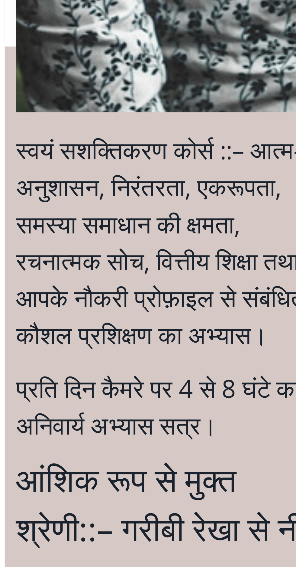
click at [46, 81] on div "Drop content here or Add elements Paste clipboard" at bounding box center [79, 102] width 138 height 43
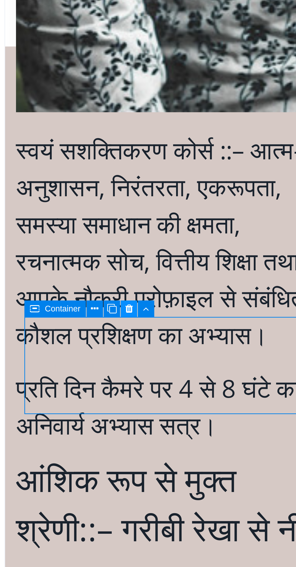
click at [73, 336] on icon at bounding box center [73, 336] width 3 height 6
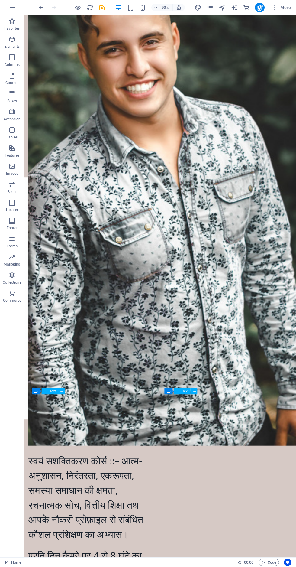
scroll to position [757, 0]
click at [258, 253] on div "Vaccancy Instant Joining Registration Charge.=1000/- only You will get the job …" at bounding box center [175, 329] width 302 height 269
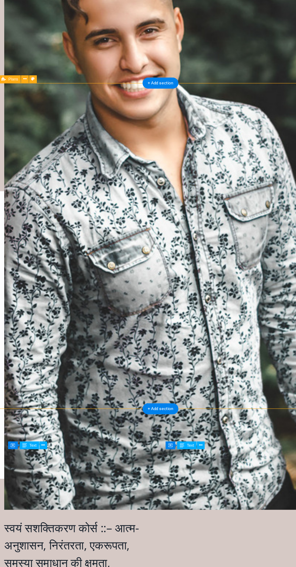
scroll to position [757, 0]
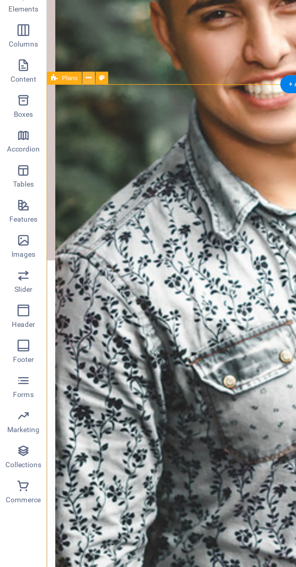
click at [44, 85] on button at bounding box center [46, 82] width 7 height 7
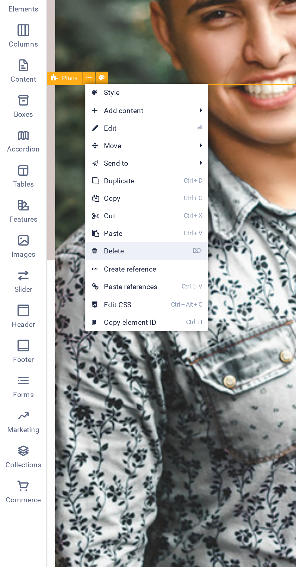
click at [68, 172] on link "⌦ Delete" at bounding box center [64, 171] width 41 height 9
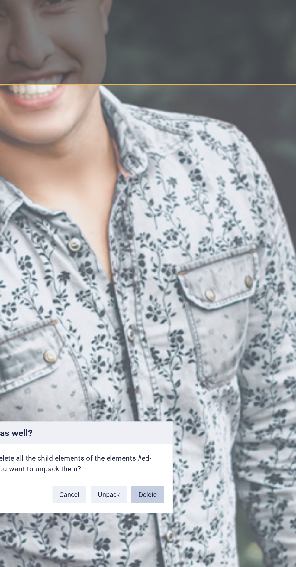
click at [202, 296] on button "Delete" at bounding box center [198, 297] width 17 height 9
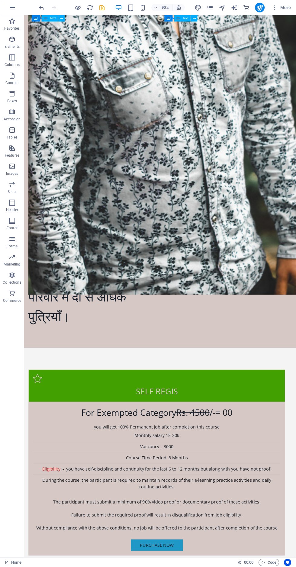
scroll to position [926, 0]
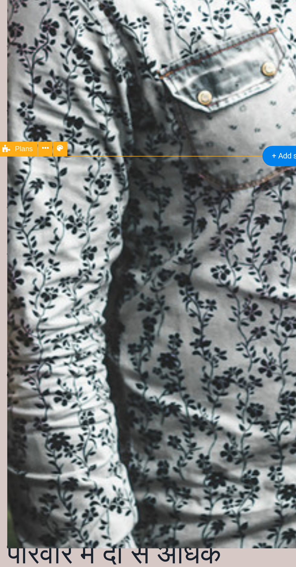
scroll to position [777, 0]
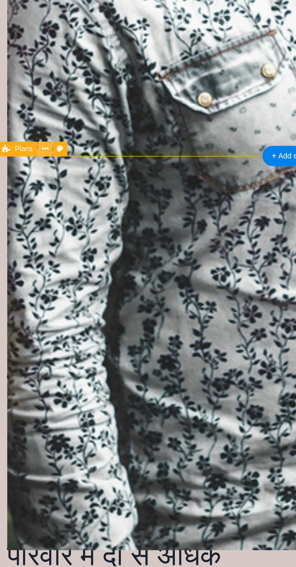
click at [45, 209] on icon at bounding box center [45, 209] width 3 height 6
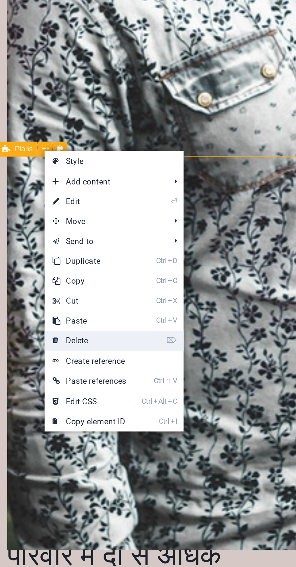
click at [83, 294] on link "⌦ Delete" at bounding box center [66, 296] width 41 height 9
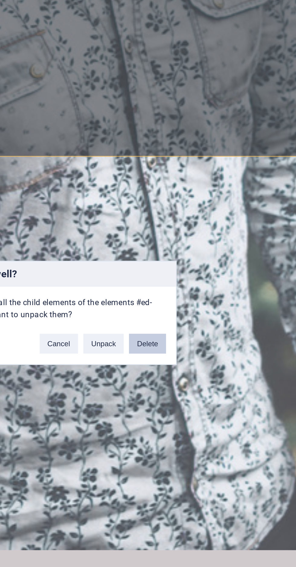
click at [201, 298] on button "Delete" at bounding box center [198, 297] width 17 height 9
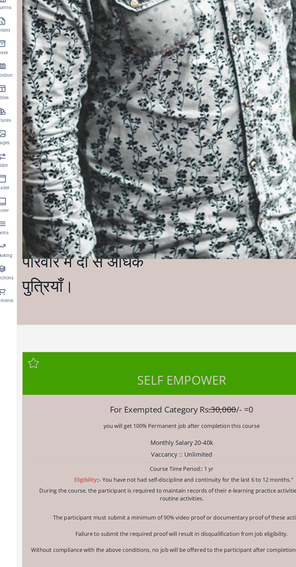
scroll to position [916, 0]
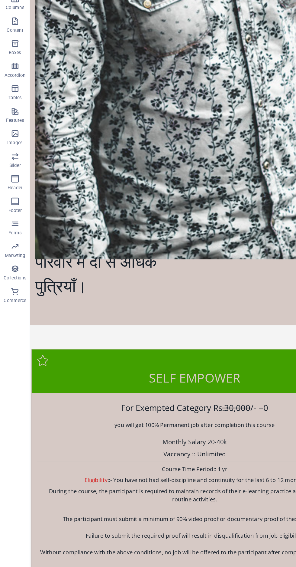
click at [154, 371] on div "you will get 100% Permanent job after completion this course Monthly Salary 20-…" at bounding box center [178, 439] width 282 height 136
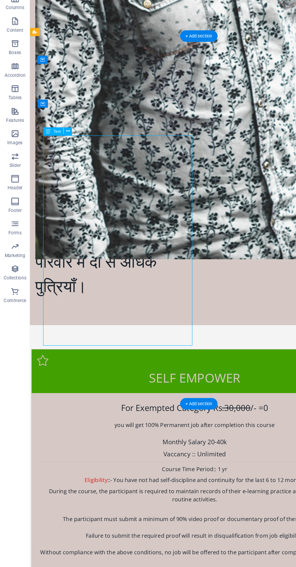
click at [171, 307] on div "Self empower" at bounding box center [177, 326] width 292 height 39
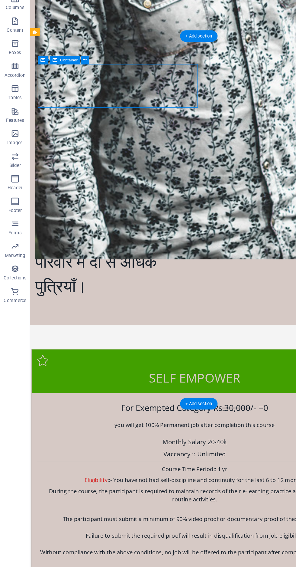
click at [75, 351] on div "For Exempted Category Rs .30,000 /- =0" at bounding box center [178, 358] width 282 height 15
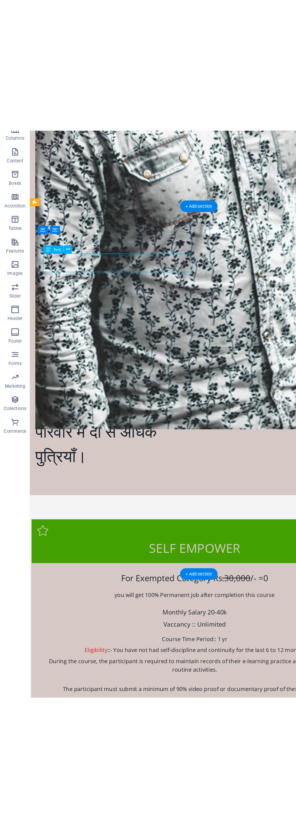
scroll to position [879, 0]
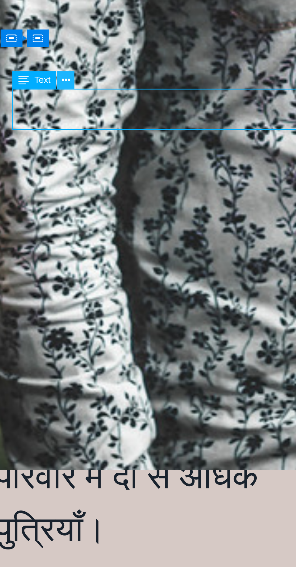
click at [54, 157] on button at bounding box center [54, 155] width 7 height 7
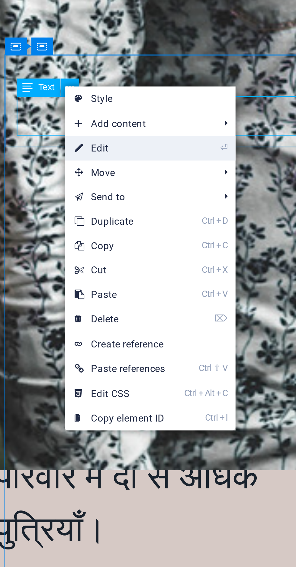
click at [74, 181] on link "⏎ Edit" at bounding box center [74, 180] width 41 height 9
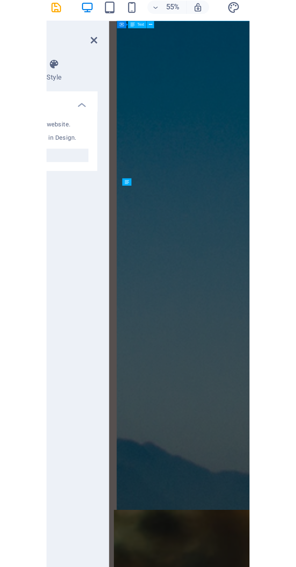
scroll to position [1244, 0]
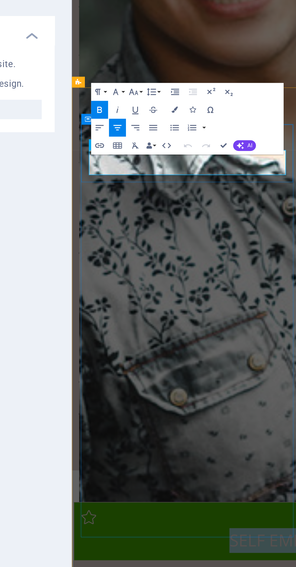
copy span "Self empower"
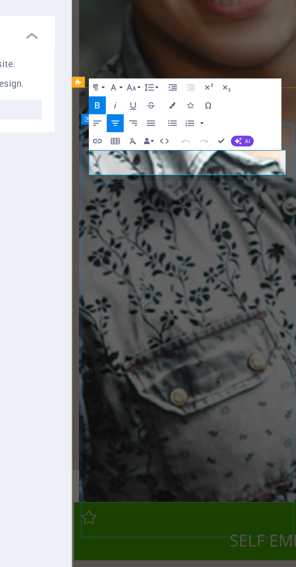
click at [104, 329] on p "Self empower" at bounding box center [219, 337] width 282 height 17
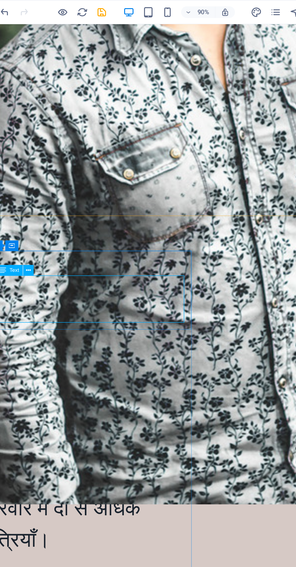
scroll to position [903, 0]
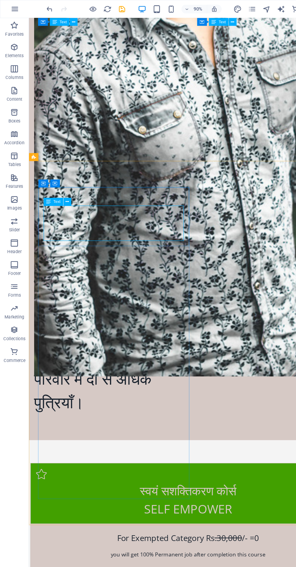
click at [105, 492] on div "For Exempted Category Rs .30,000 /- =0" at bounding box center [176, 499] width 282 height 15
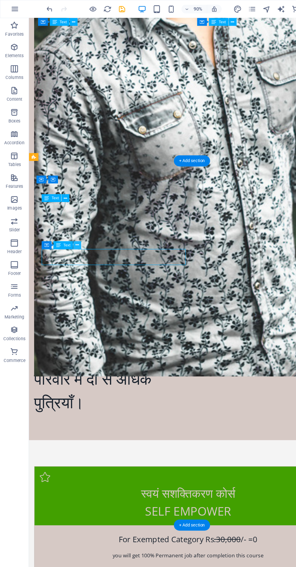
click at [66, 208] on icon at bounding box center [64, 205] width 3 height 6
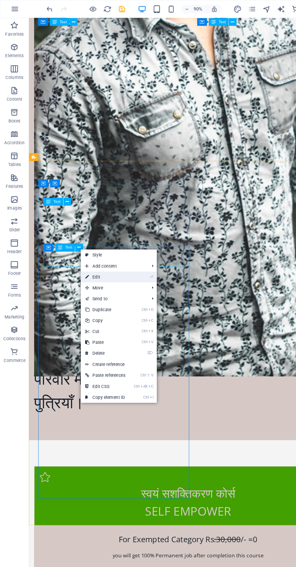
click at [92, 230] on link "⏎ Edit" at bounding box center [87, 231] width 41 height 9
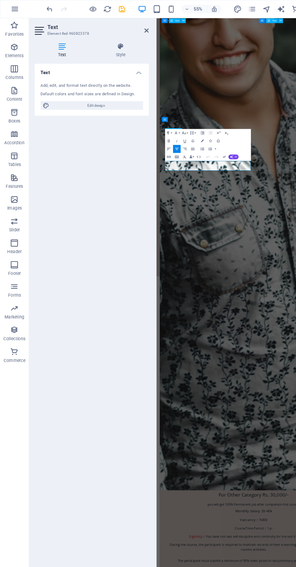
scroll to position [1231, 0]
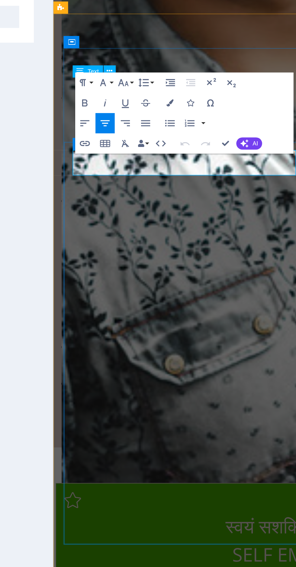
copy span "For Exempted Category Rs .30,000 /- =0"
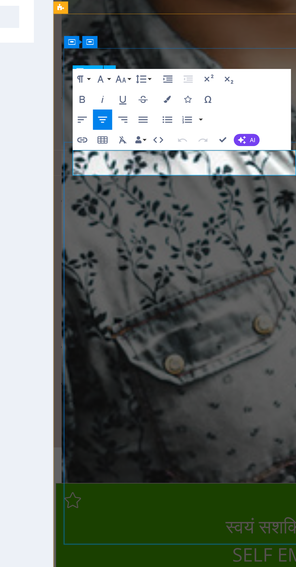
click at [135, 269] on span "For Exempted Category Rs .30,000 /- =0" at bounding box center [201, 274] width 132 height 10
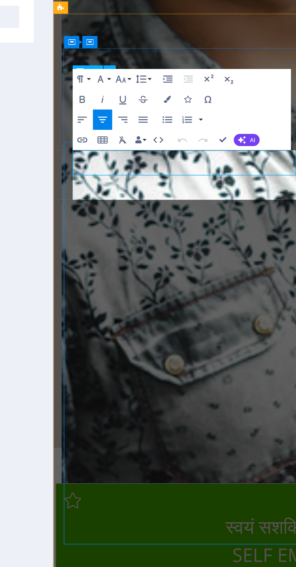
scroll to position [130, 3]
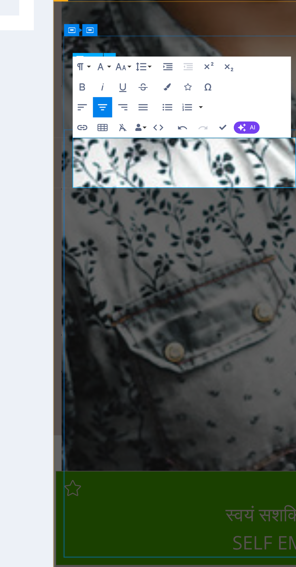
click at [109, 254] on p "केवल आंशिक रूप से मुक्त श्रेणी के लिए ₹30,000/- = ₹500/- ​" at bounding box center [201, 261] width 282 height 15
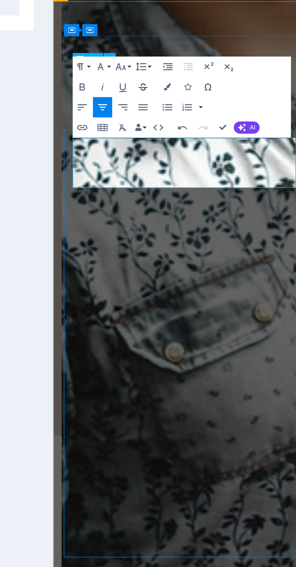
click at [160, 115] on icon "button" at bounding box center [160, 115] width 4 height 4
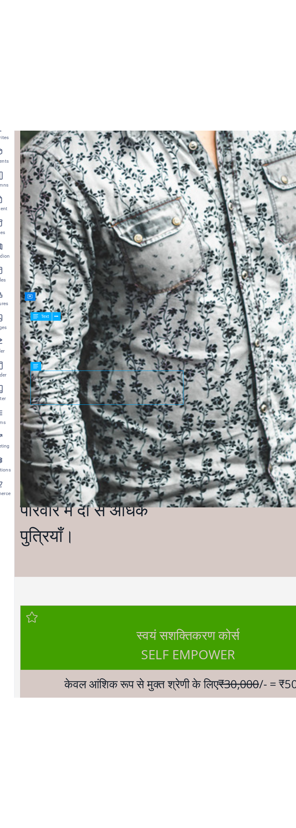
scroll to position [909, 0]
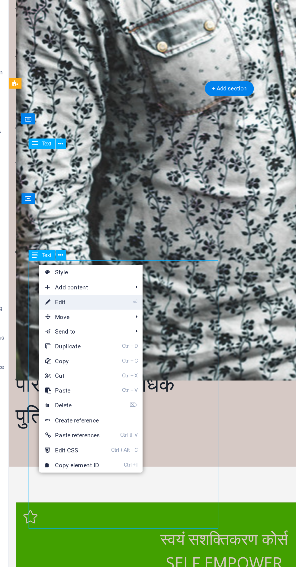
click at [66, 260] on link "⏎ Edit" at bounding box center [63, 260] width 41 height 9
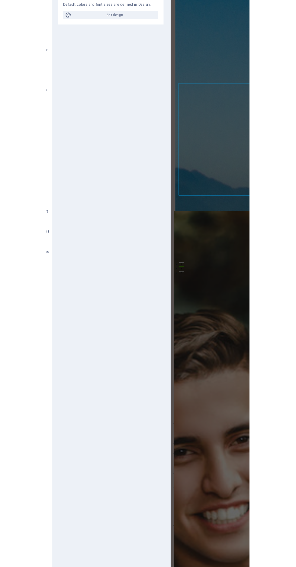
scroll to position [1235, 0]
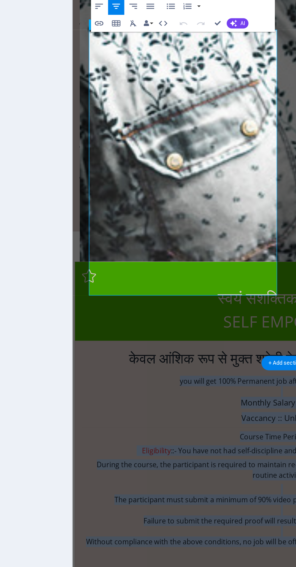
copy div "you will get 100% Permanent job after completion this course Monthly Salary 20-…"
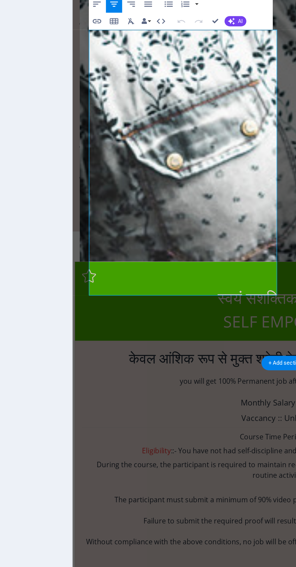
click at [95, 174] on p "you will get 100% Permanent job after completion this course" at bounding box center [220, 178] width 282 height 8
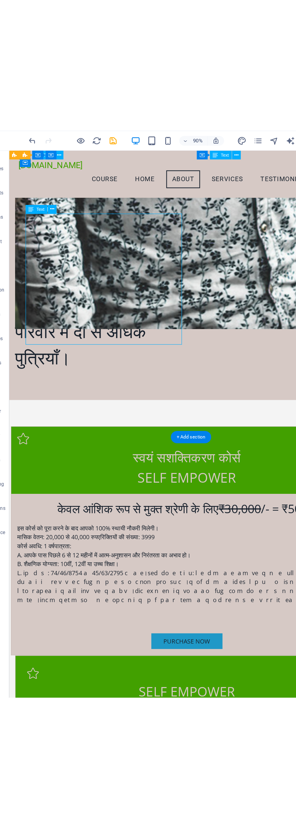
scroll to position [1088, 0]
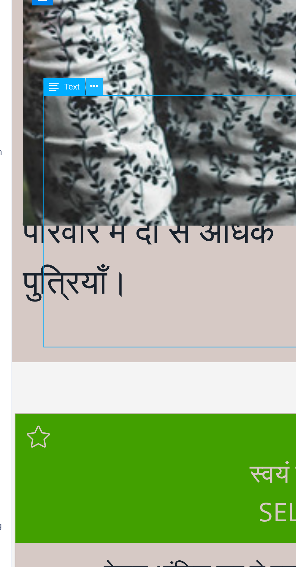
click at [57, 95] on icon at bounding box center [56, 94] width 3 height 6
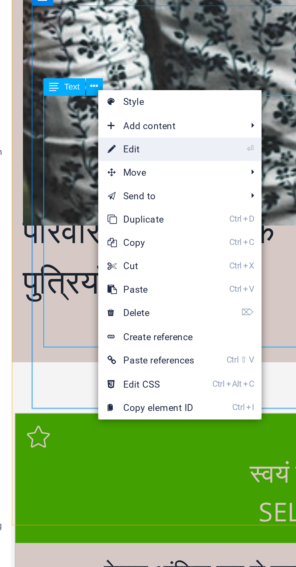
click at [77, 119] on link "⏎ Edit" at bounding box center [78, 118] width 41 height 9
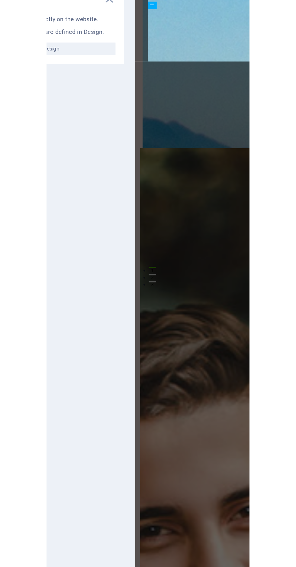
scroll to position [1414, 0]
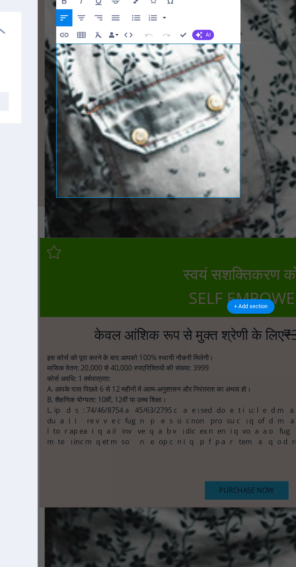
click at [140, 260] on p at bounding box center [185, 275] width 282 height 30
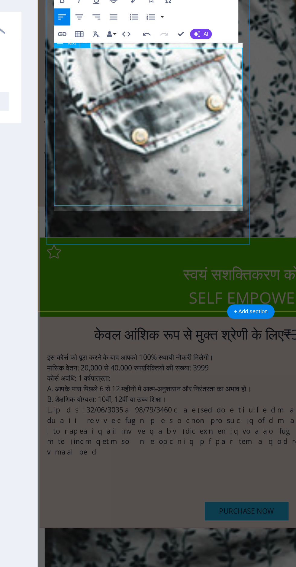
scroll to position [1410, 0]
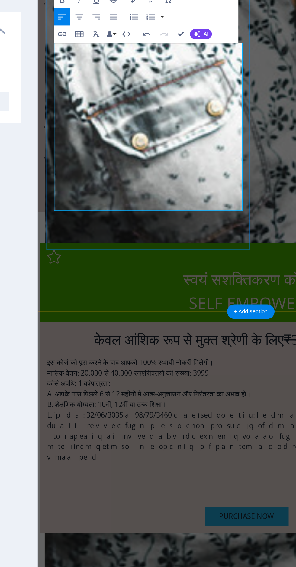
click at [101, 264] on p at bounding box center [185, 282] width 282 height 37
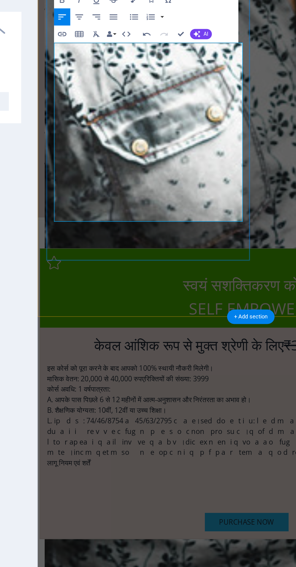
click at [104, 312] on p at bounding box center [185, 316] width 282 height 8
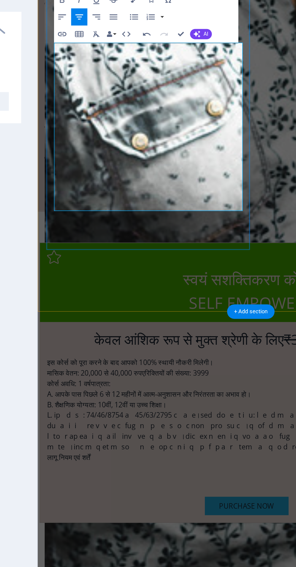
click at [88, 294] on p "लागू नियम एवं शर्तें" at bounding box center [185, 298] width 282 height 8
click at [178, 294] on p "लागू नियम एवं शर्तें" at bounding box center [185, 298] width 282 height 8
click at [112, 257] on p "B. शैक्षणिक योग्यता: 10वीं, 12वीं या उच्च शिक्षा।" at bounding box center [185, 261] width 282 height 8
copy p "उच्च शिक्षा"
click at [119, 257] on p "B. शैक्षणिक योग्यता: 10वीं, 12वीं या उच्च शिक्षा।" at bounding box center [185, 261] width 282 height 8
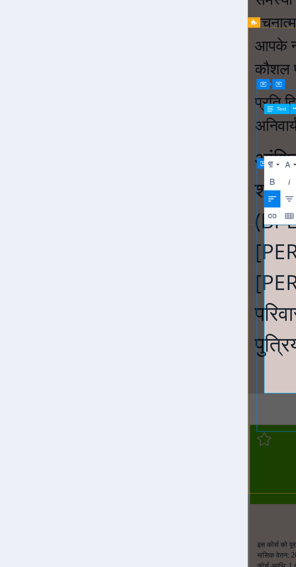
scroll to position [0, 4]
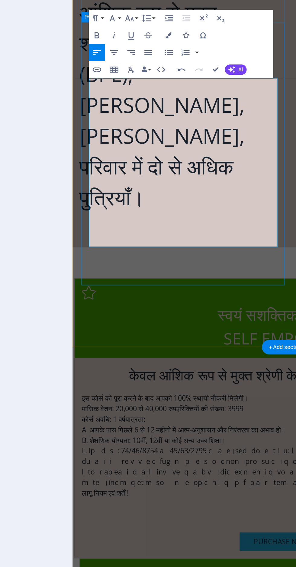
click at [155, 63] on p "मासिक वेतन: 20,000 से 40,000 रुपएरिक्तियों की संख्या: 3999" at bounding box center [220, 67] width 282 height 8
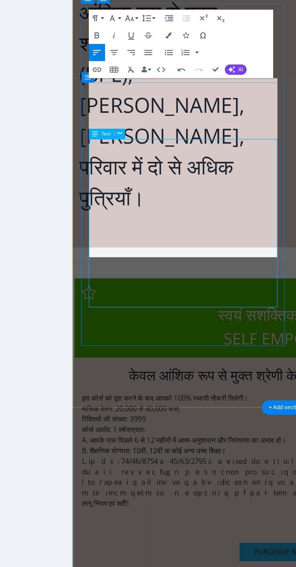
scroll to position [908, 0]
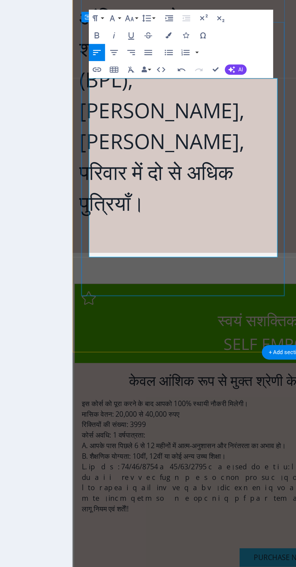
click at [116, 81] on p "कोर्स अवधि: 1 वर्षपात्रता:" at bounding box center [220, 85] width 282 height 8
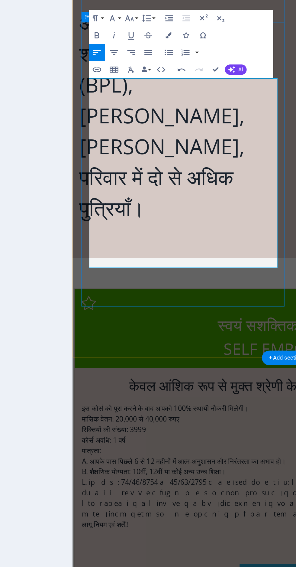
click at [182, 115] on p at bounding box center [220, 130] width 282 height 30
click at [193, 115] on p "C. आयु सीमा: [DATE] से [DATE] के बीच।" at bounding box center [220, 119] width 282 height 8
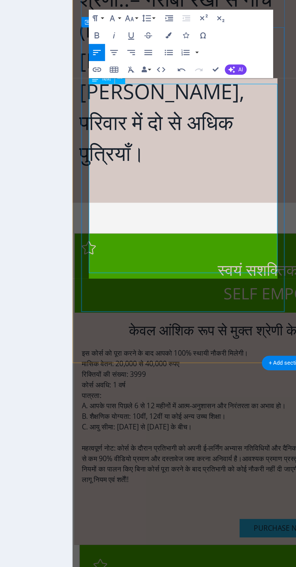
scroll to position [901, 0]
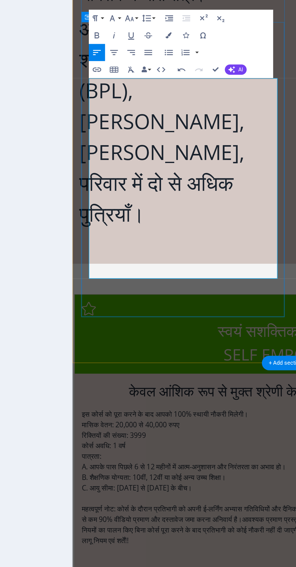
click at [189, 133] on p "महत्वपूर्ण नोट: कोर्स के दौरान प्रतिभागी को अपनी ई-लर्निंग अभ्यास गतिविधियों और…" at bounding box center [220, 144] width 282 height 22
click at [139, 141] on p "प्रतिभागी को इन गतिविधियों के कम से कम 90% वीडियो प्रमाण और दस्तावेज जमा करना अ…" at bounding box center [220, 148] width 282 height 15
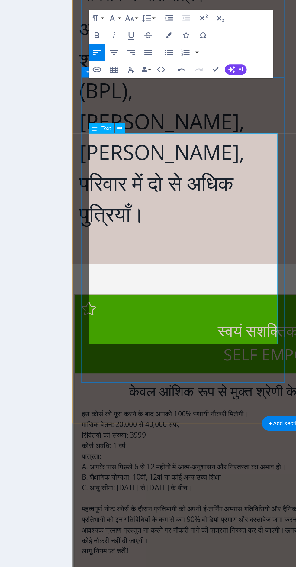
scroll to position [897, 0]
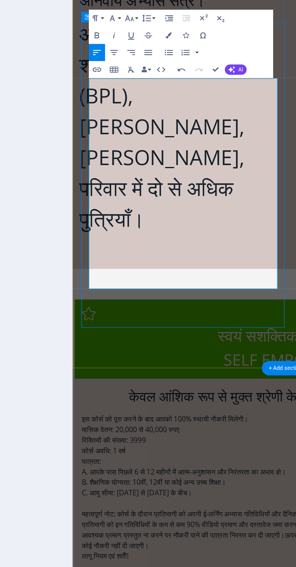
click at [96, 152] on p "आवश्यक प्रमाण प्रस्तुत ना करने पर नौकरी पाने की पात्रता निरस्त कर दी जाएगी।ऊपर …" at bounding box center [220, 159] width 282 height 15
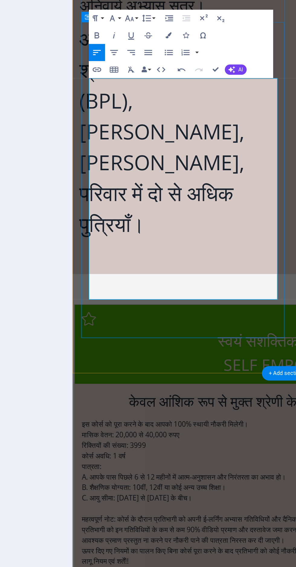
click at [104, 163] on p "ऊपर दिए गए नियमों का पालन किए बिना कोर्स पूरा करने के बाद प्रतिभागी को कोई नौकर…" at bounding box center [220, 167] width 282 height 8
click at [96, 163] on p "नियमों का पालन किए बिना कोर्स पूरा करने के बाद प्रतिभागी को कोई नौकरी नहीं दी ज…" at bounding box center [220, 167] width 282 height 8
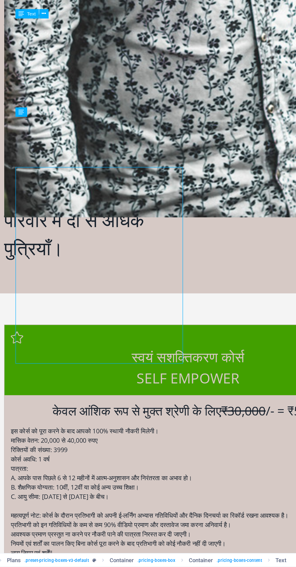
scroll to position [0, 0]
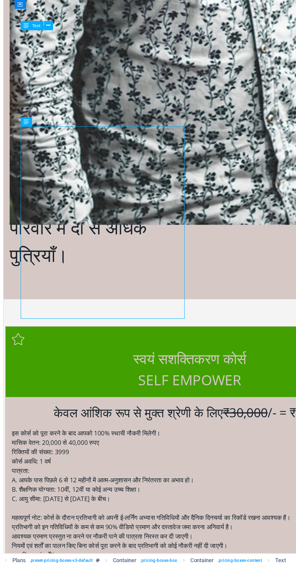
click at [136, 416] on div at bounding box center [151, 420] width 282 height 9
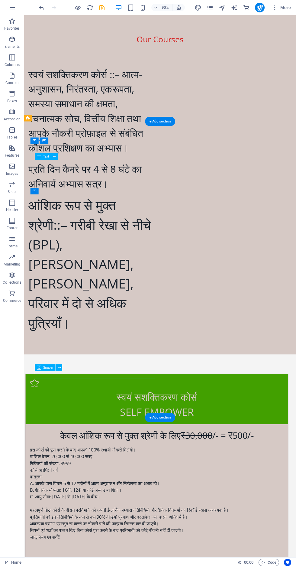
scroll to position [917, 0]
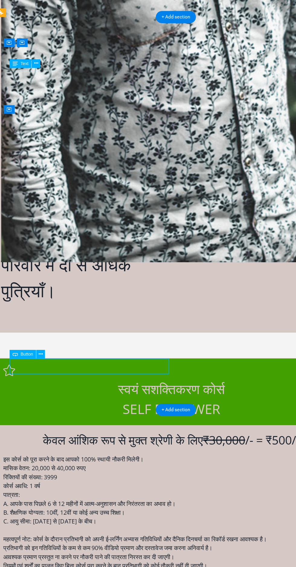
scroll to position [923, 0]
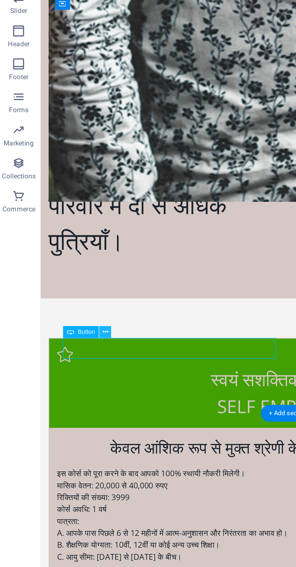
click at [60, 368] on icon at bounding box center [59, 368] width 3 height 6
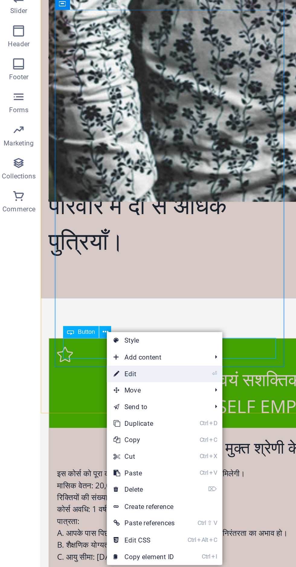
click at [77, 389] on link "⏎ Edit" at bounding box center [80, 391] width 41 height 9
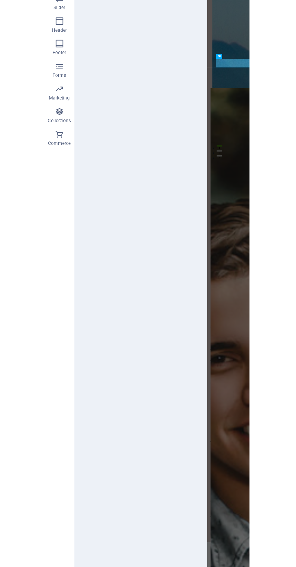
scroll to position [1249, 0]
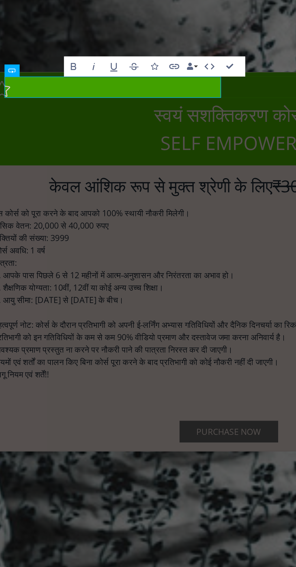
click at [101, 18] on link "Purchase now" at bounding box center [130, 24] width 59 height 13
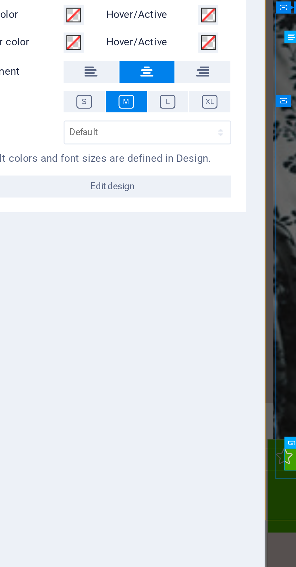
scroll to position [0, 1]
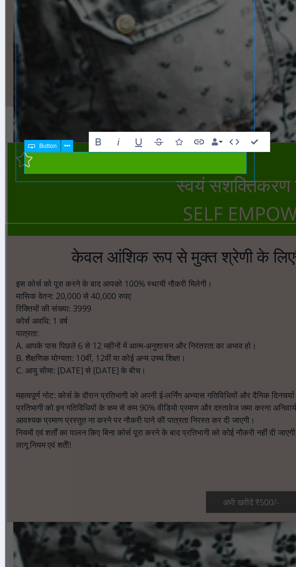
click at [125, 89] on link "अभी खरीदें ₹500/-" at bounding box center [152, 95] width 54 height 13
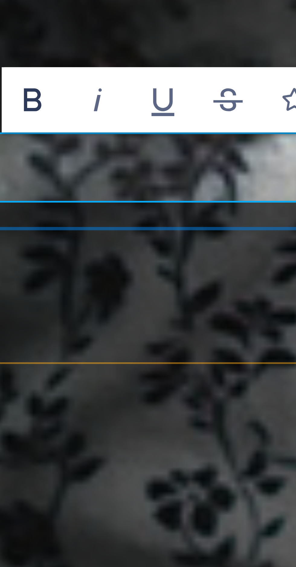
click at [162, 231] on icon "button" at bounding box center [162, 231] width 2 height 2
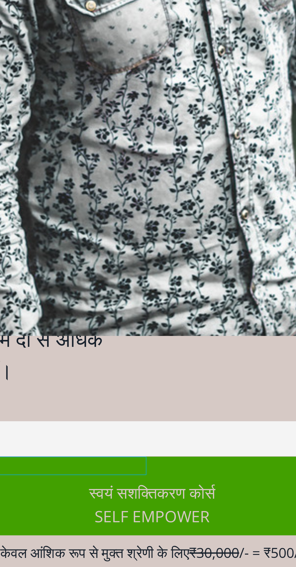
scroll to position [923, 0]
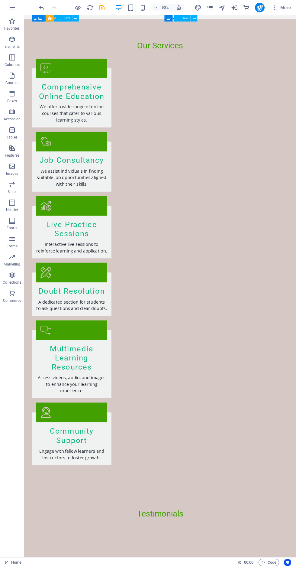
scroll to position [1801, 0]
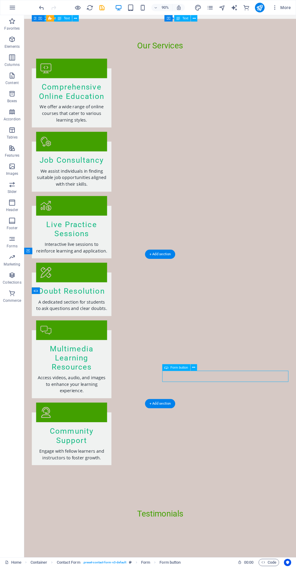
scroll to position [1802, 0]
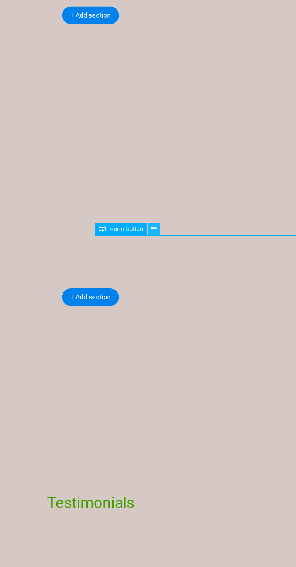
click at [195, 366] on icon at bounding box center [193, 368] width 3 height 6
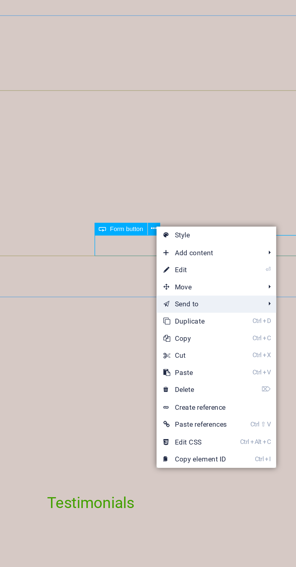
click at [249, 407] on link "Send to" at bounding box center [222, 407] width 54 height 9
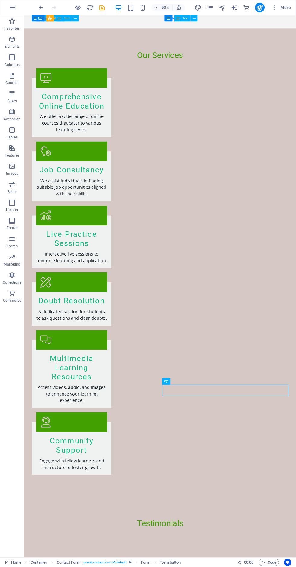
scroll to position [1791, 0]
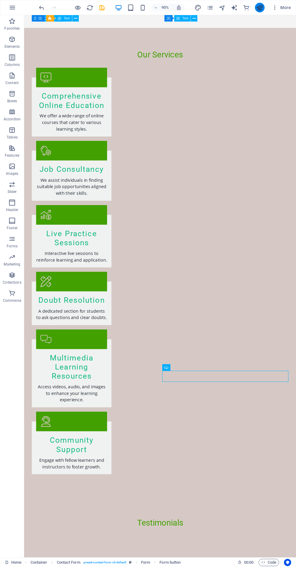
click at [260, 10] on icon "publish" at bounding box center [260, 7] width 7 height 7
checkbox input "false"
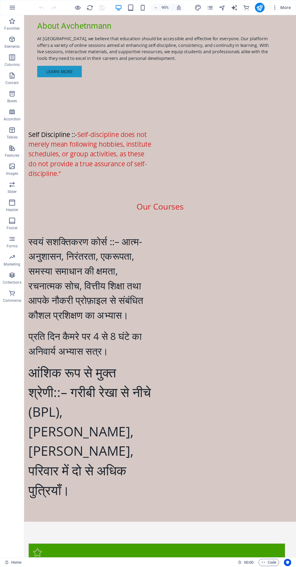
scroll to position [732, 0]
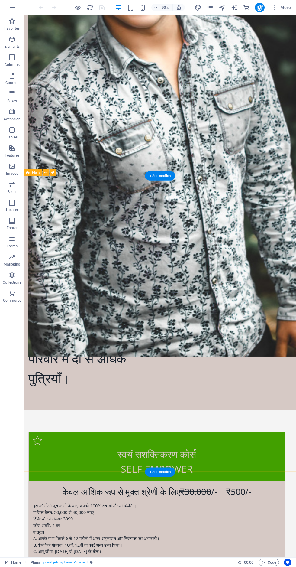
scroll to position [858, 0]
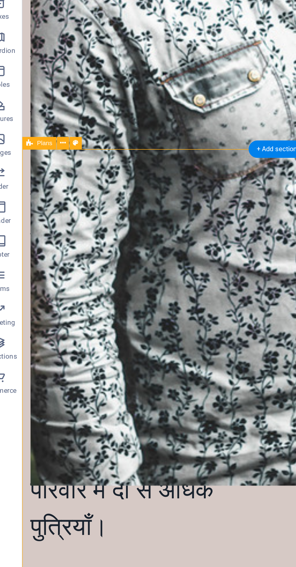
click at [42, 172] on div "Plans" at bounding box center [33, 168] width 18 height 7
click at [48, 170] on button at bounding box center [46, 168] width 7 height 7
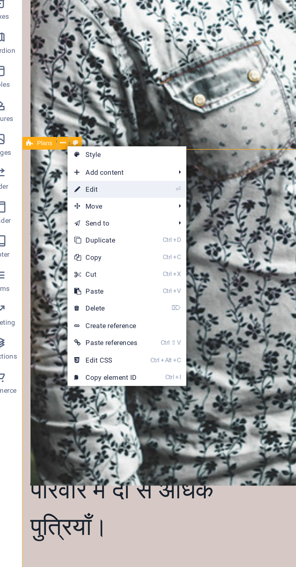
click at [67, 192] on link "⏎ Edit" at bounding box center [68, 193] width 41 height 9
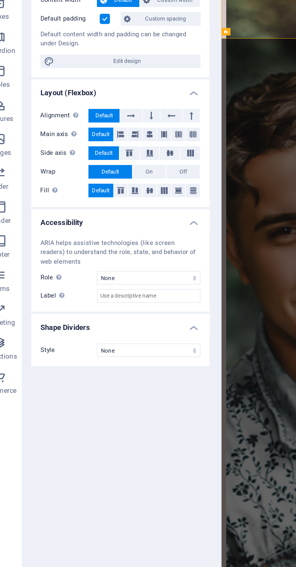
scroll to position [1187, 0]
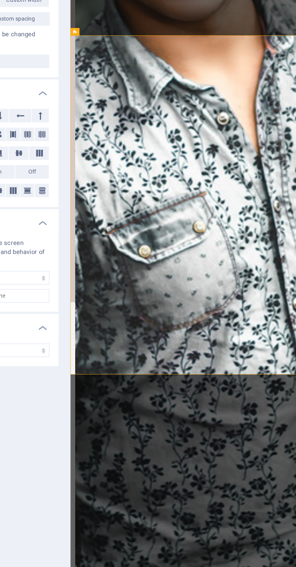
click at [168, 289] on div "स्वयं सशक्तिकरण कोर्स Self empower केवल आंशिक रूप से मुक्त श्रेणी के लिए ₹30,00…" at bounding box center [220, 544] width 301 height 511
click at [162, 289] on div "स्वयं सशक्तिकरण कोर्स Self empower केवल आंशिक रूप से मुक्त श्रेणी के लिए ₹30,00…" at bounding box center [220, 544] width 301 height 511
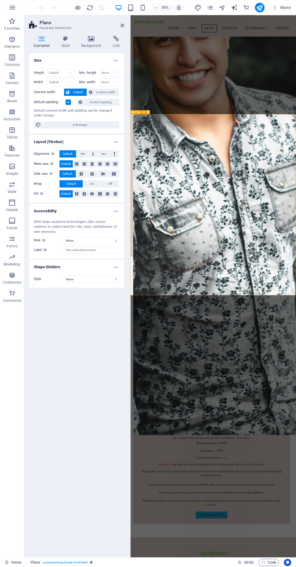
scroll to position [1141, 0]
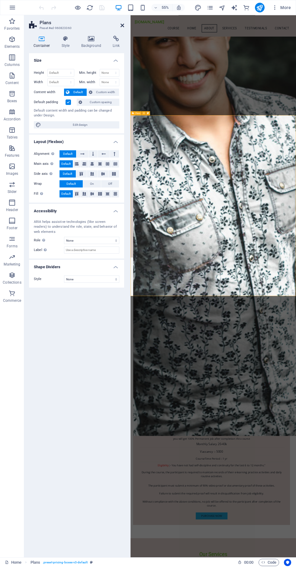
click at [122, 24] on icon at bounding box center [123, 25] width 4 height 5
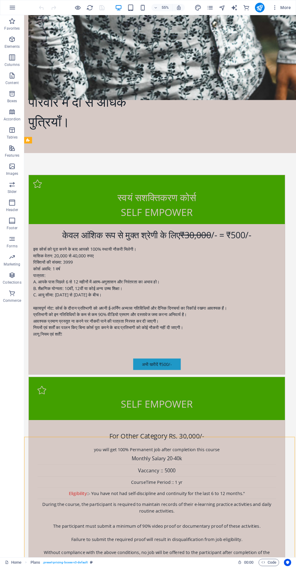
scroll to position [854, 0]
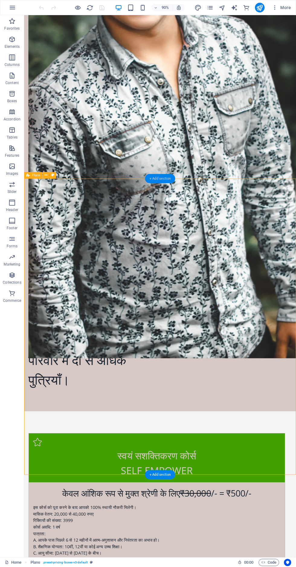
click at [167, 178] on div "+ Add section" at bounding box center [160, 178] width 30 height 9
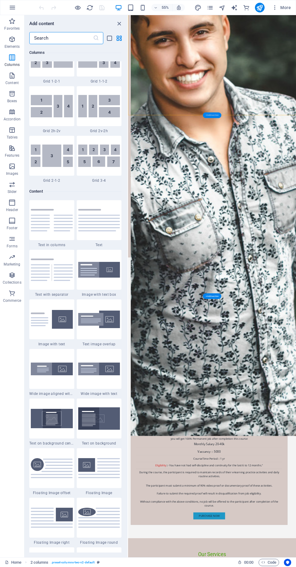
scroll to position [923, 0]
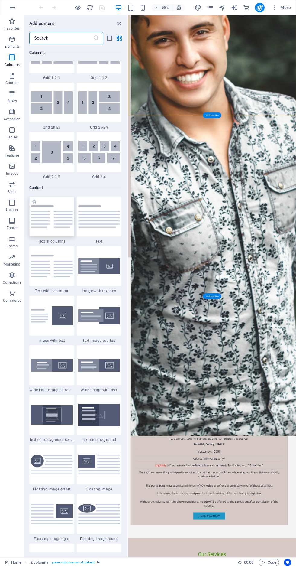
click at [53, 232] on div at bounding box center [51, 217] width 45 height 40
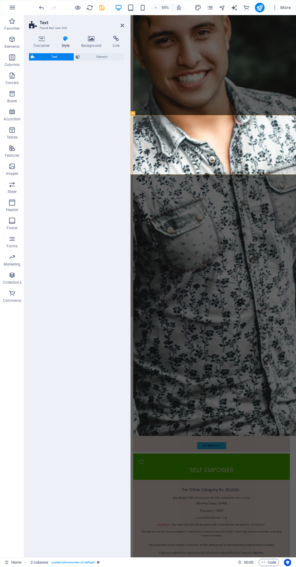
select select "rem"
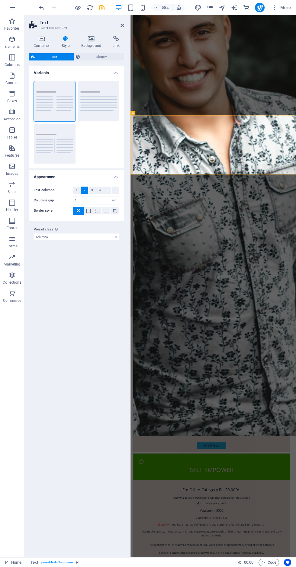
click at [296, 495] on div "Lorem ipsum dolor sitope amet, consectetur adipisicing elitip. Massumenda, dolo…" at bounding box center [282, 517] width 286 height 44
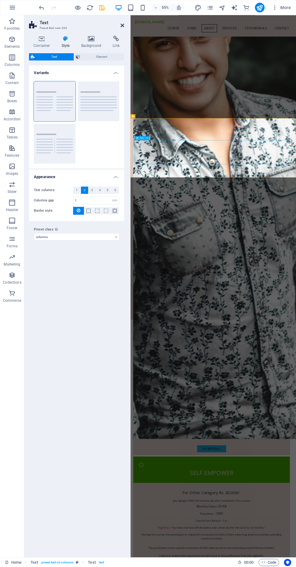
click at [123, 25] on icon at bounding box center [123, 25] width 4 height 5
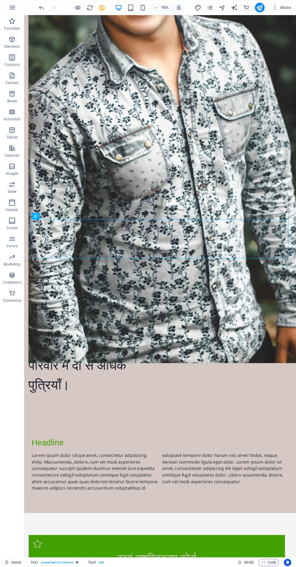
click at [166, 501] on div "Lorem ipsum dolor sitope amet, consectetur adipisicing elitip. Massumenda, dolo…" at bounding box center [176, 523] width 286 height 44
click at [51, 220] on div "Text" at bounding box center [45, 216] width 27 height 7
click at [56, 501] on div "Lorem ipsum dolor sitope amet, consectetur adipisicing elitip. Massumenda, dolo…" at bounding box center [176, 523] width 286 height 44
click at [52, 214] on icon at bounding box center [51, 216] width 3 height 6
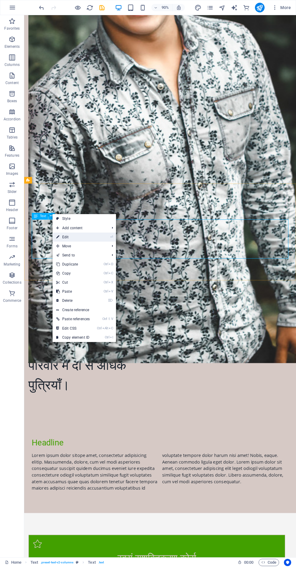
click at [74, 237] on link "⏎ Edit" at bounding box center [73, 237] width 41 height 9
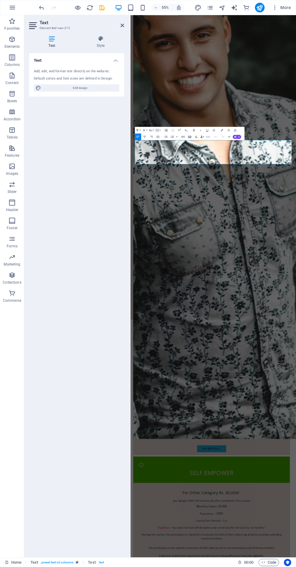
scroll to position [1131, 0]
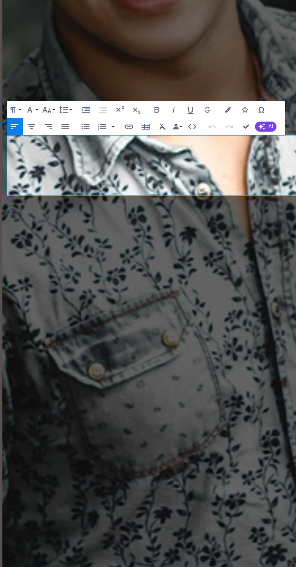
click at [136, 302] on p "Lorem ipsum dolor sitope amet, consectetur adipisicing elitip. Massumenda, dolo…" at bounding box center [147, 324] width 286 height 44
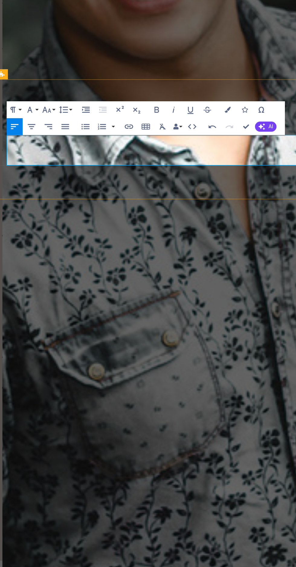
click at [141, 302] on p "dolor harum nisi amet! Nobis, eaque. Aenean commodo ligula eget dolor. Lorem ip…" at bounding box center [147, 313] width 286 height 22
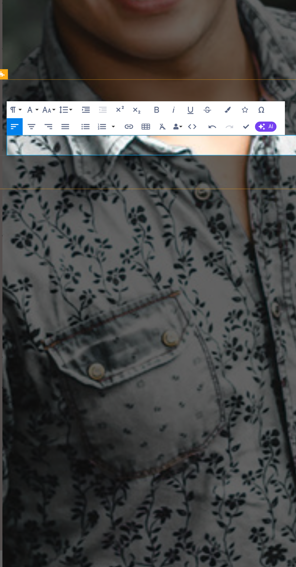
click at [111, 302] on p "voluptates dolor. Libero assumenda, dolore, cum vel modi asperiores consequatur." at bounding box center [74, 309] width 140 height 15
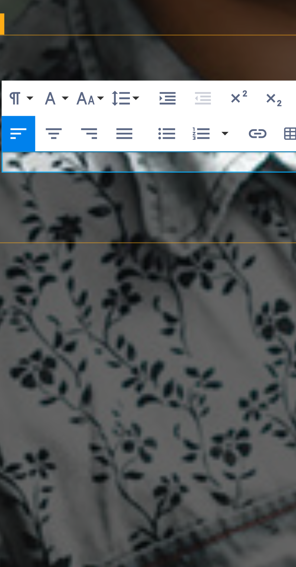
scroll to position [0, 1]
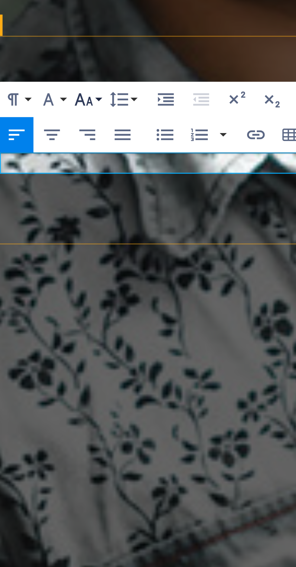
click at [153, 132] on button "Font Size" at bounding box center [151, 132] width 6 height 7
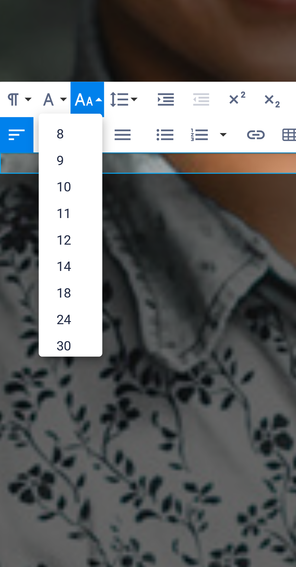
scroll to position [1170, 0]
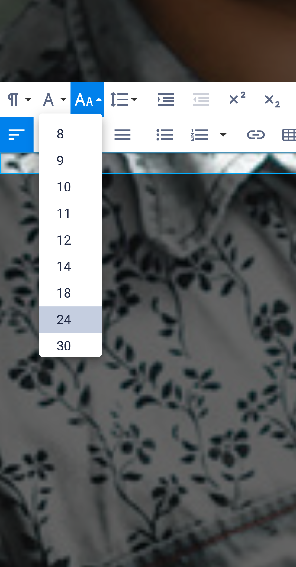
click at [148, 173] on link "24" at bounding box center [148, 174] width 12 height 5
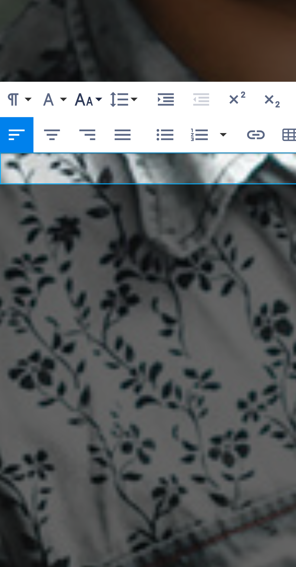
click at [153, 132] on button "Font Size" at bounding box center [151, 132] width 6 height 7
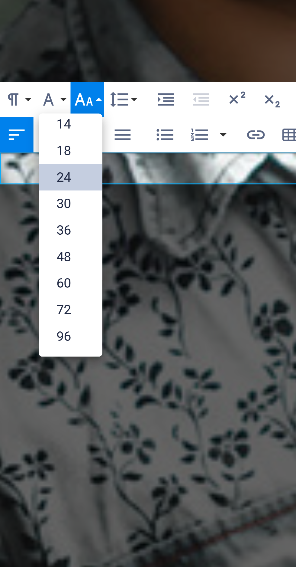
scroll to position [49, 0]
click at [149, 152] on link "30" at bounding box center [148, 152] width 12 height 5
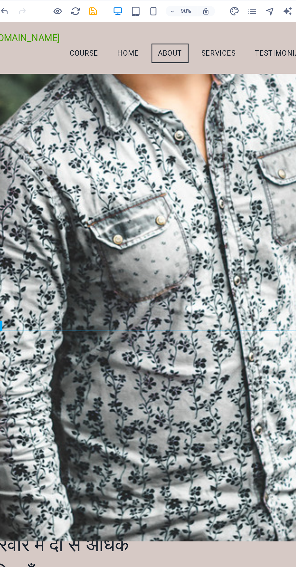
scroll to position [802, 0]
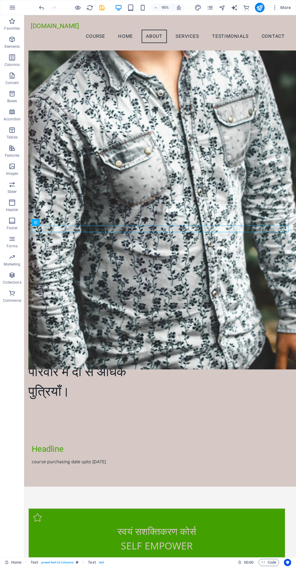
click at [60, 492] on div "Headline" at bounding box center [176, 497] width 286 height 11
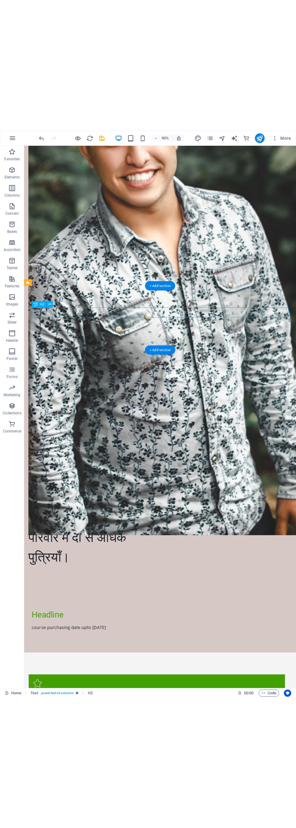
scroll to position [841, 0]
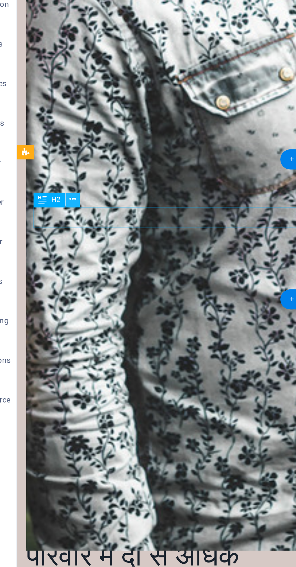
click at [50, 209] on icon at bounding box center [49, 209] width 3 height 6
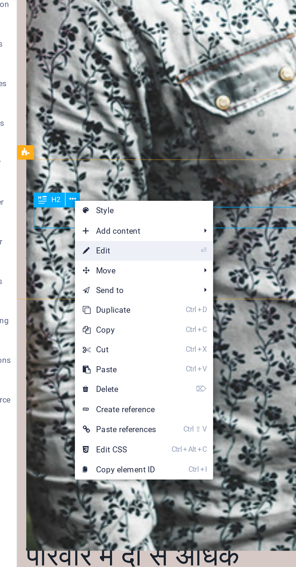
click at [68, 231] on link "⏎ Edit" at bounding box center [71, 232] width 41 height 9
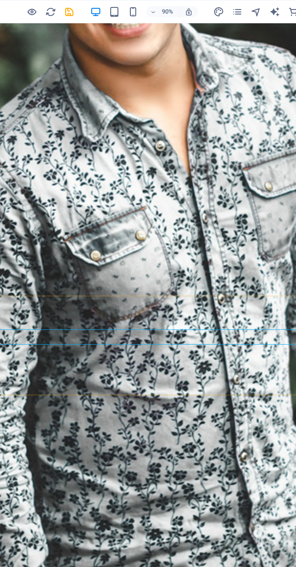
scroll to position [799, 0]
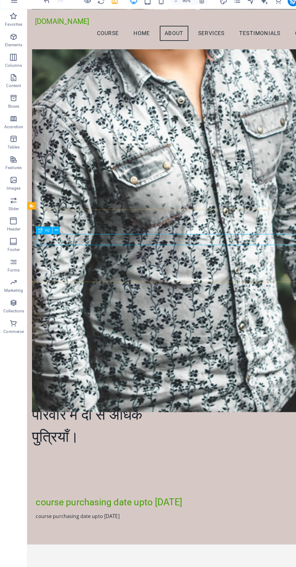
click at [107, 505] on div "course purchasing date upto 15/10/2025" at bounding box center [179, 508] width 286 height 7
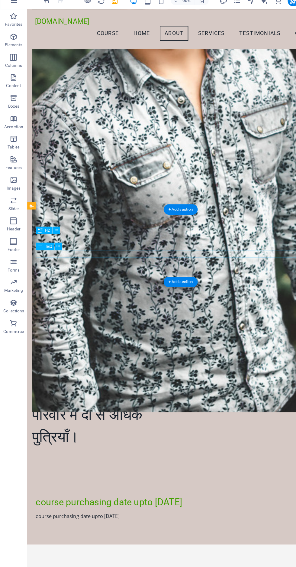
scroll to position [840, 0]
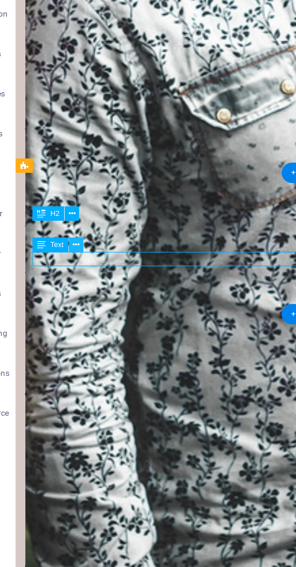
click at [52, 224] on icon at bounding box center [51, 224] width 3 height 6
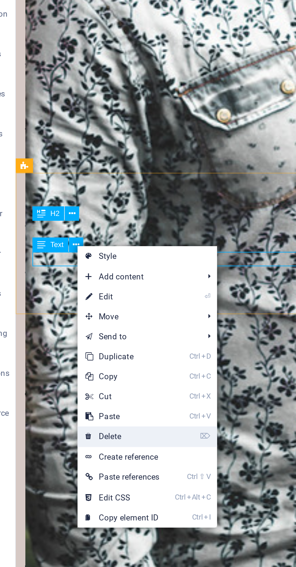
click at [70, 312] on link "⌦ Delete" at bounding box center [72, 311] width 41 height 9
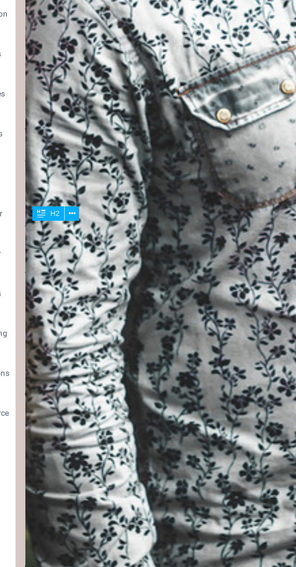
click at [115, 240] on div "course purchasing date upto 15/10/2025" at bounding box center [167, 272] width 302 height 64
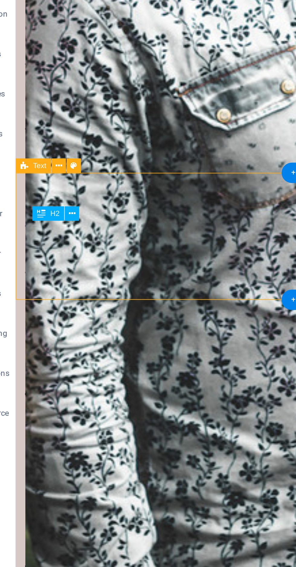
scroll to position [799, 0]
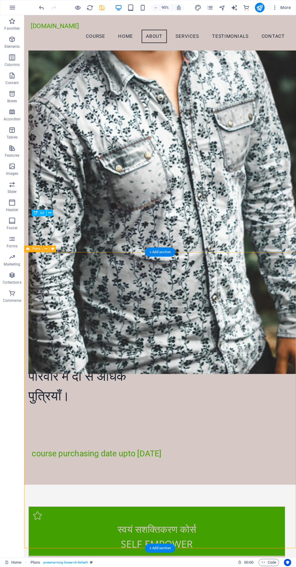
click at [103, 4] on icon "save" at bounding box center [102, 7] width 7 height 7
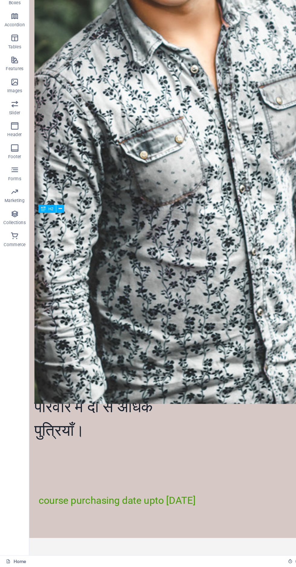
scroll to position [0, 0]
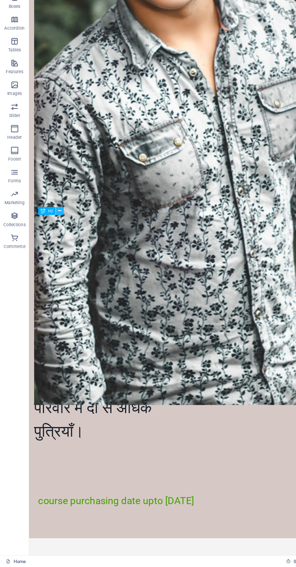
click at [51, 273] on icon at bounding box center [49, 271] width 3 height 6
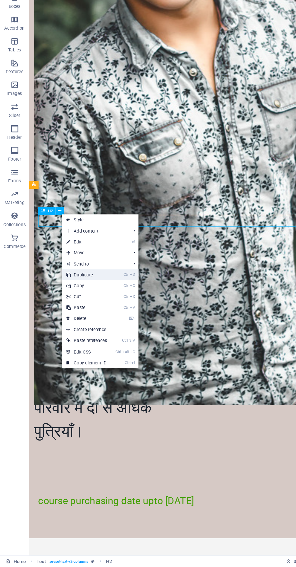
click at [77, 324] on link "Ctrl D Duplicate" at bounding box center [72, 324] width 41 height 9
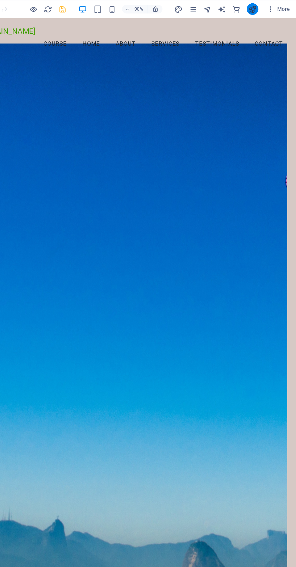
click at [262, 7] on icon "publish" at bounding box center [260, 7] width 7 height 7
checkbox input "false"
